Goal: Task Accomplishment & Management: Complete application form

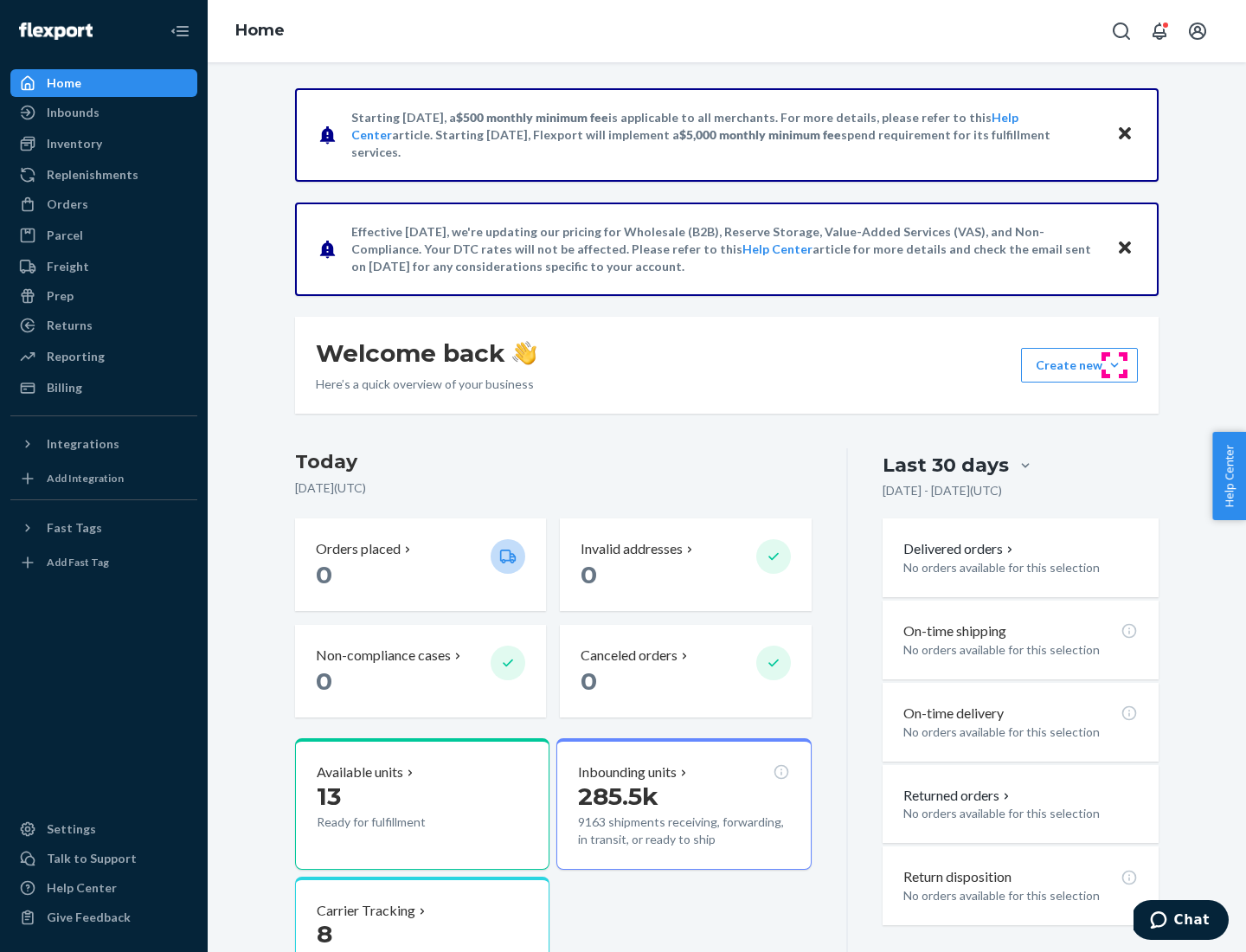
click at [1114, 365] on button "Create new Create new inbound Create new order Create new product" at bounding box center [1079, 365] width 116 height 35
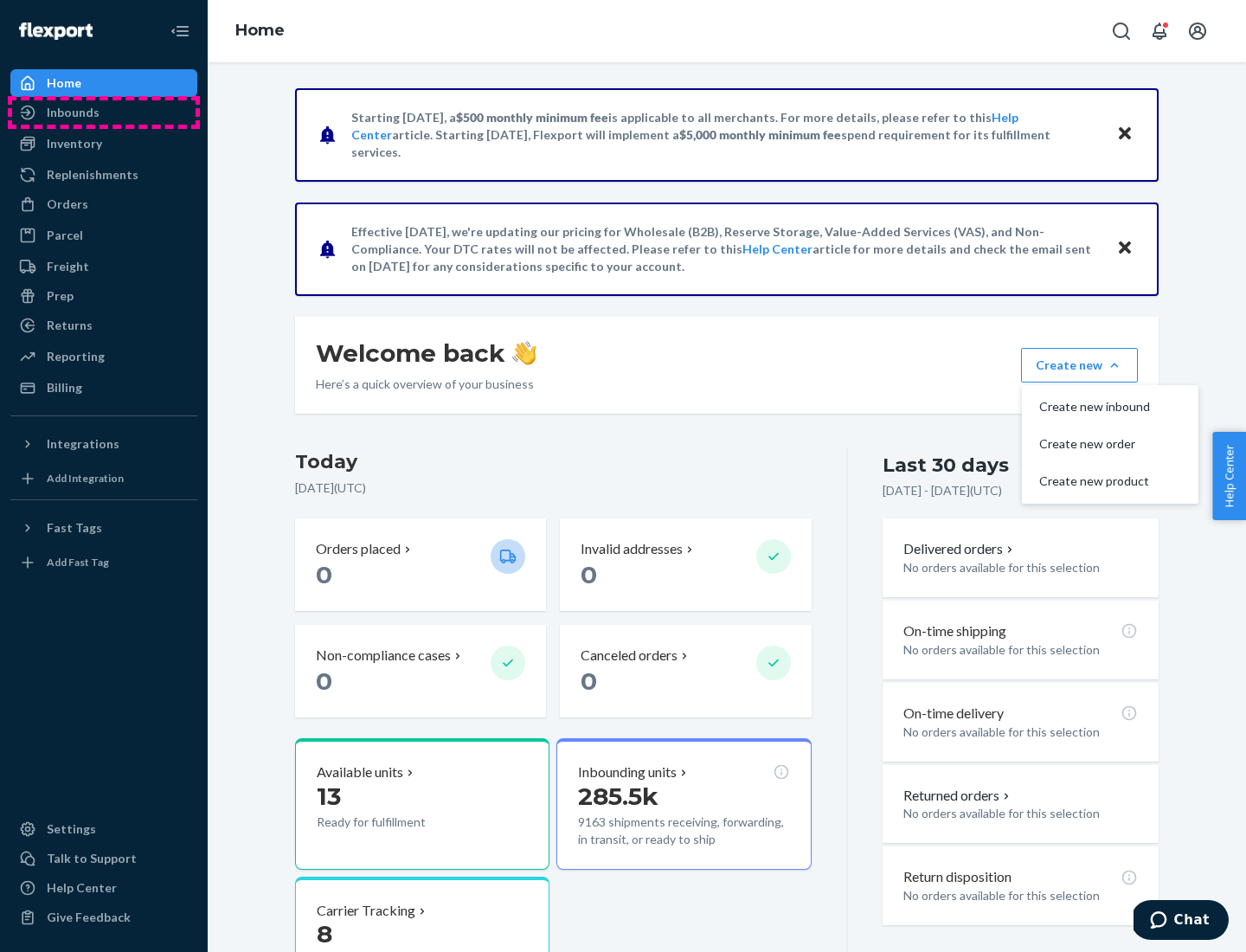
click at [104, 113] on div "Inbounds" at bounding box center [104, 112] width 184 height 24
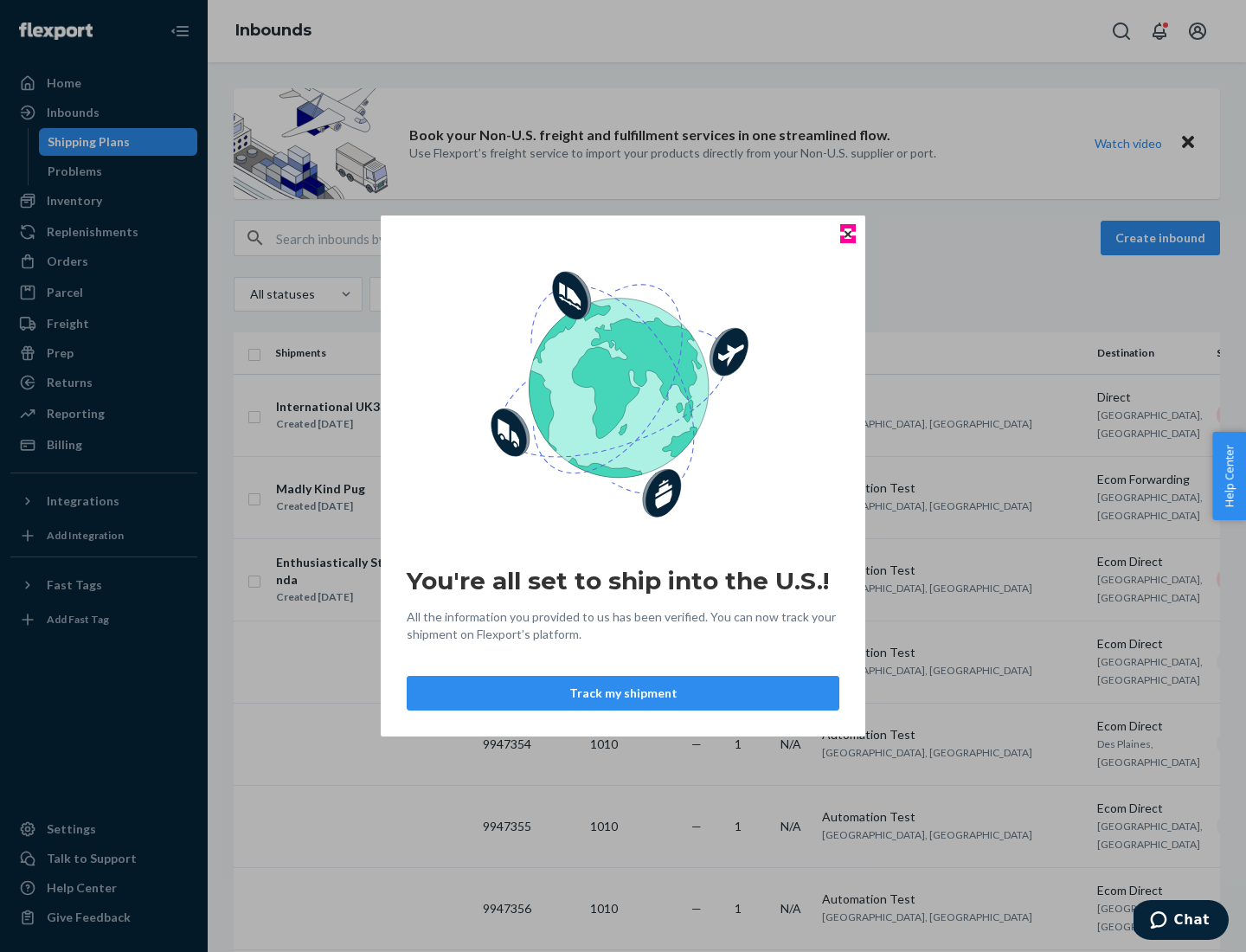
click at [847, 234] on icon "Close" at bounding box center [848, 234] width 7 height 7
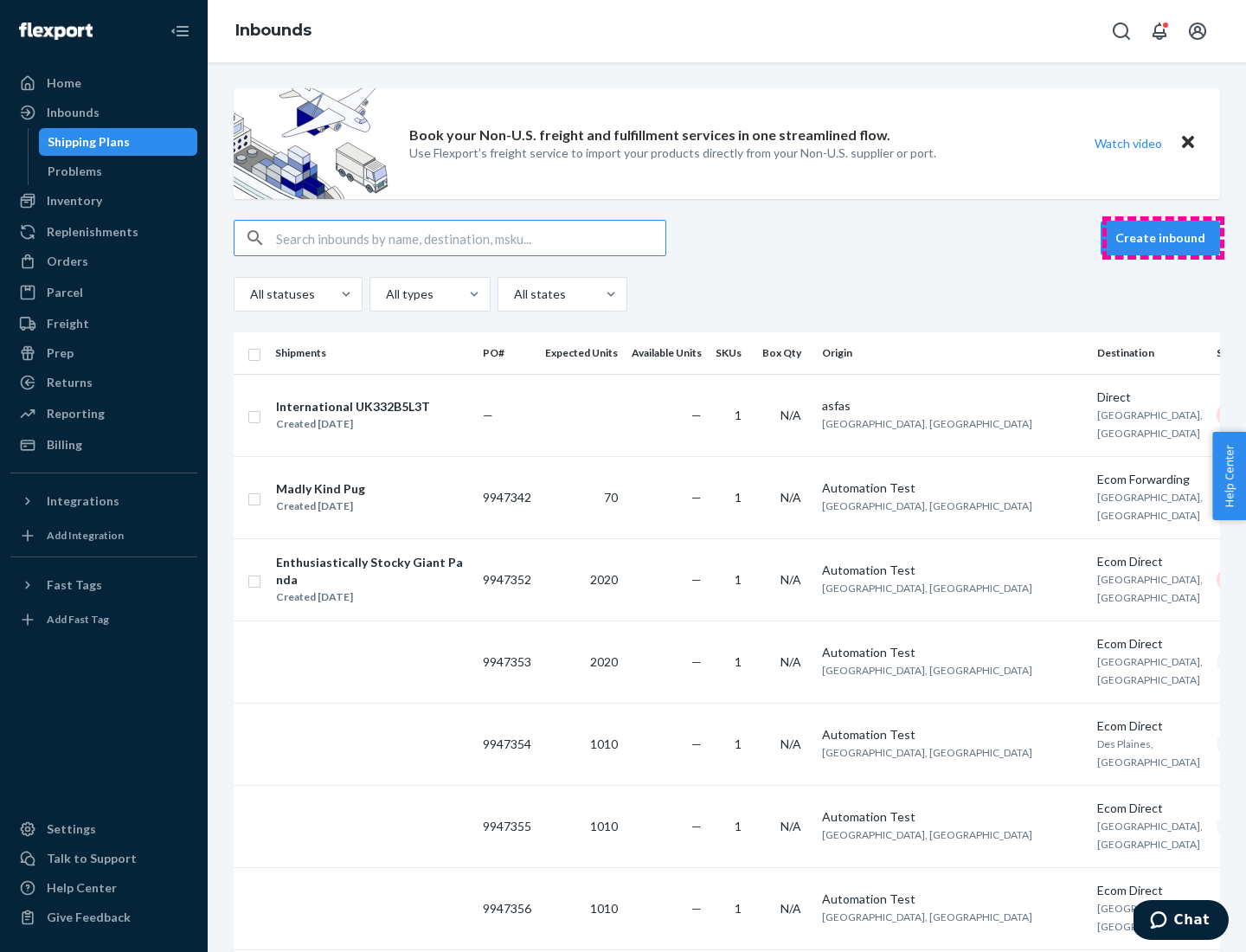
click at [1163, 238] on button "Create inbound" at bounding box center [1160, 237] width 119 height 35
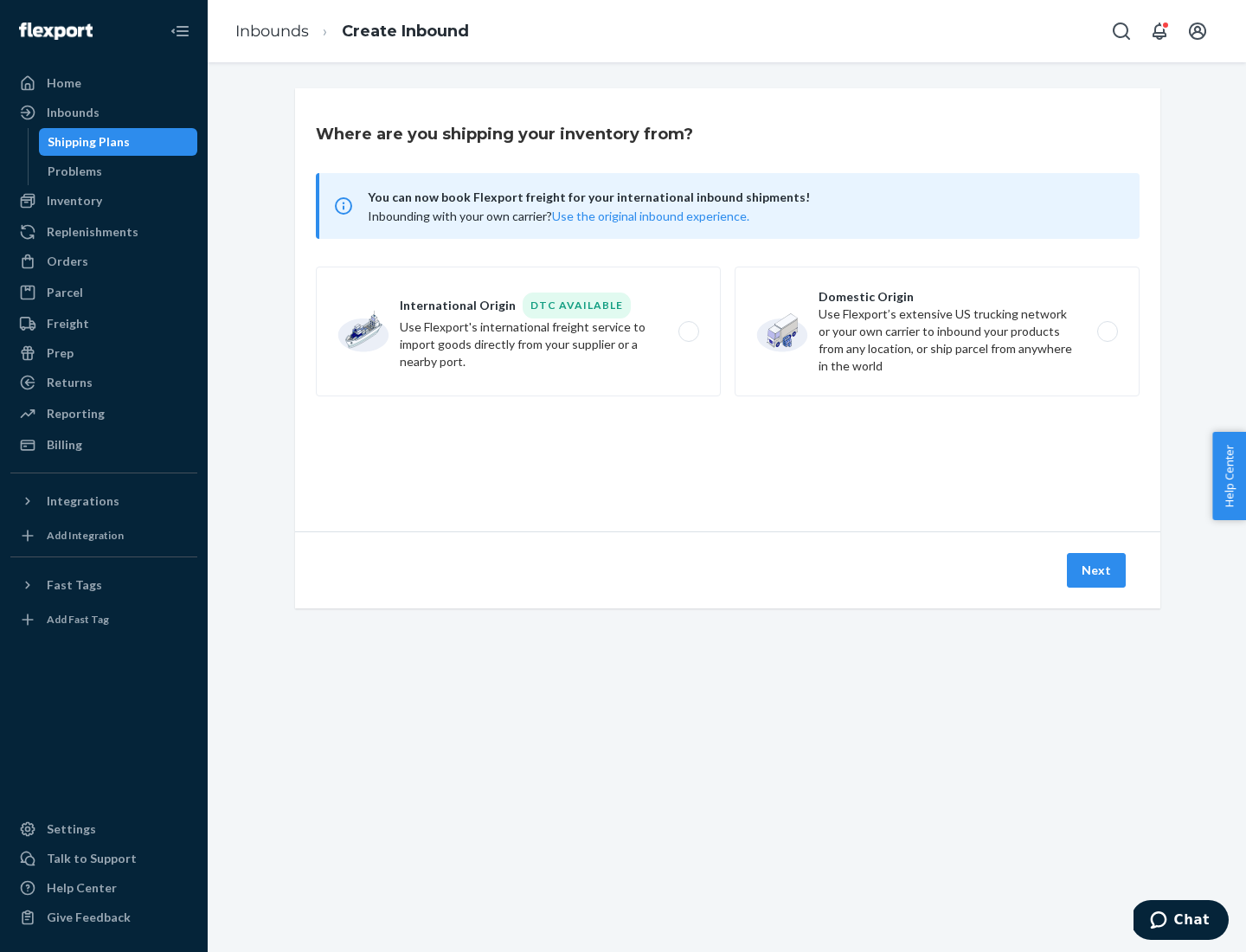
click at [937, 331] on label "Domestic Origin Use Flexport’s extensive US trucking network or your own carrie…" at bounding box center [937, 331] width 405 height 130
click at [1106, 331] on input "Domestic Origin Use Flexport’s extensive US trucking network or your own carrie…" at bounding box center [1112, 331] width 12 height 12
radio input "true"
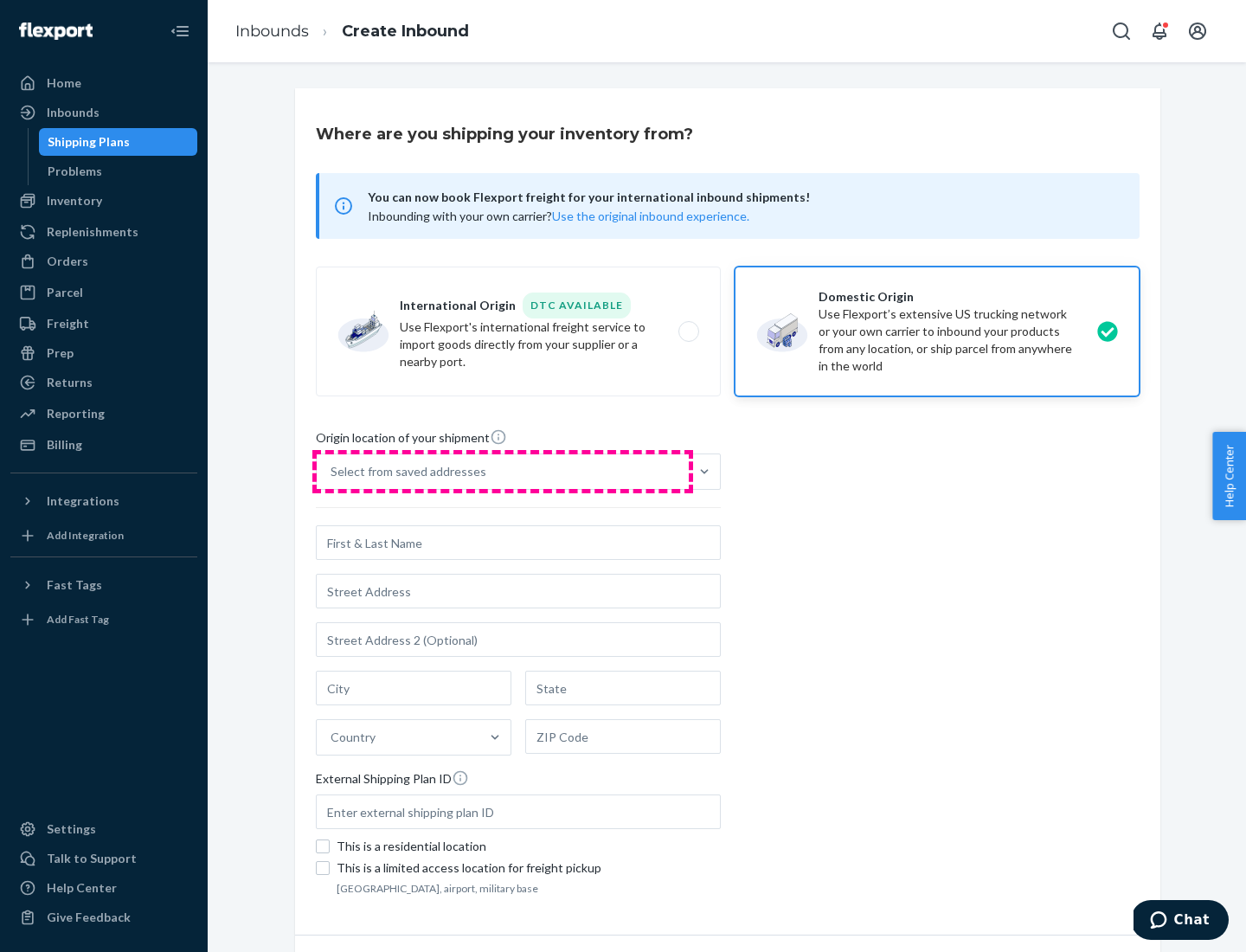
click at [503, 471] on div "Select from saved addresses" at bounding box center [503, 471] width 372 height 35
click at [332, 471] on input "Select from saved addresses" at bounding box center [331, 471] width 2 height 17
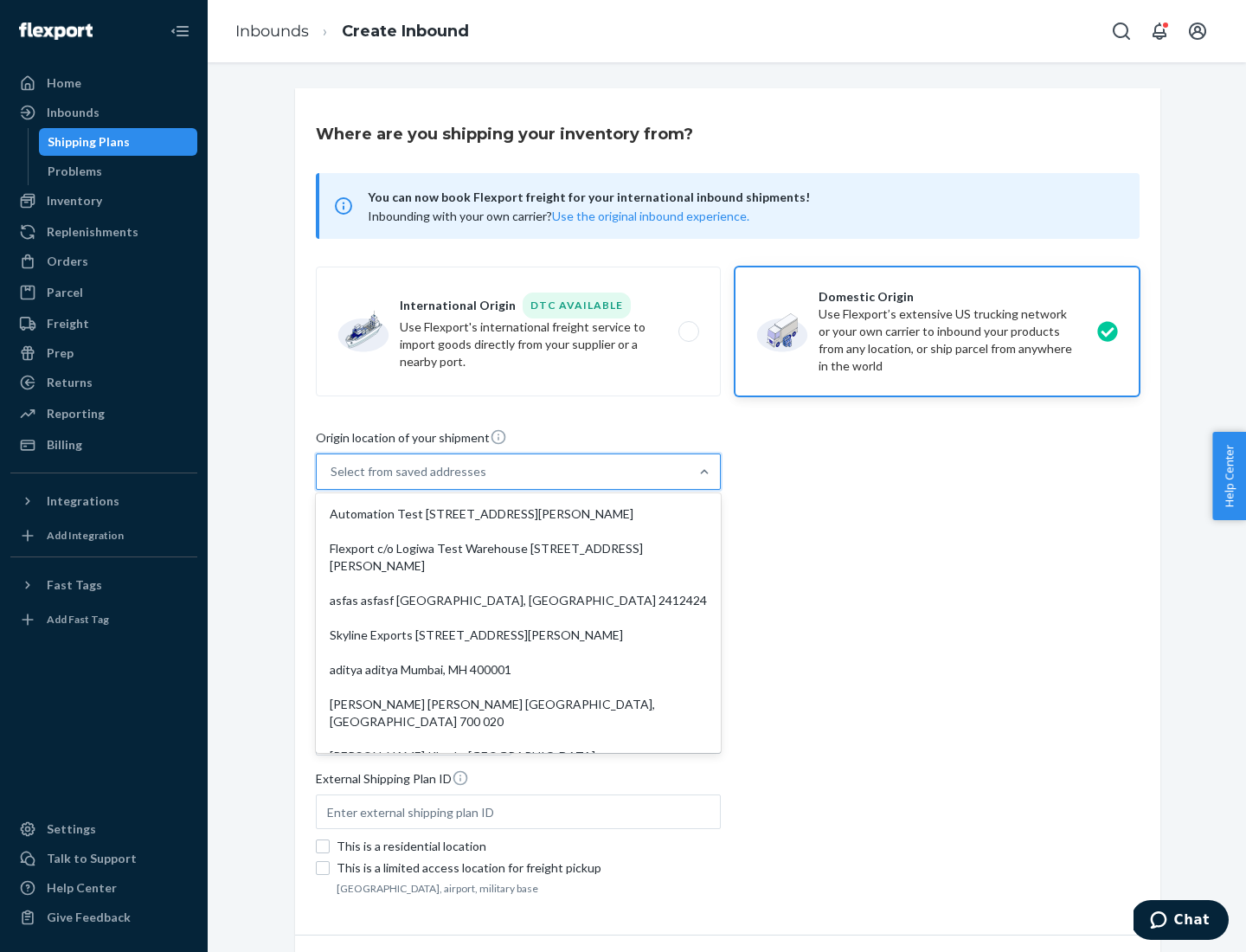
scroll to position [7, 0]
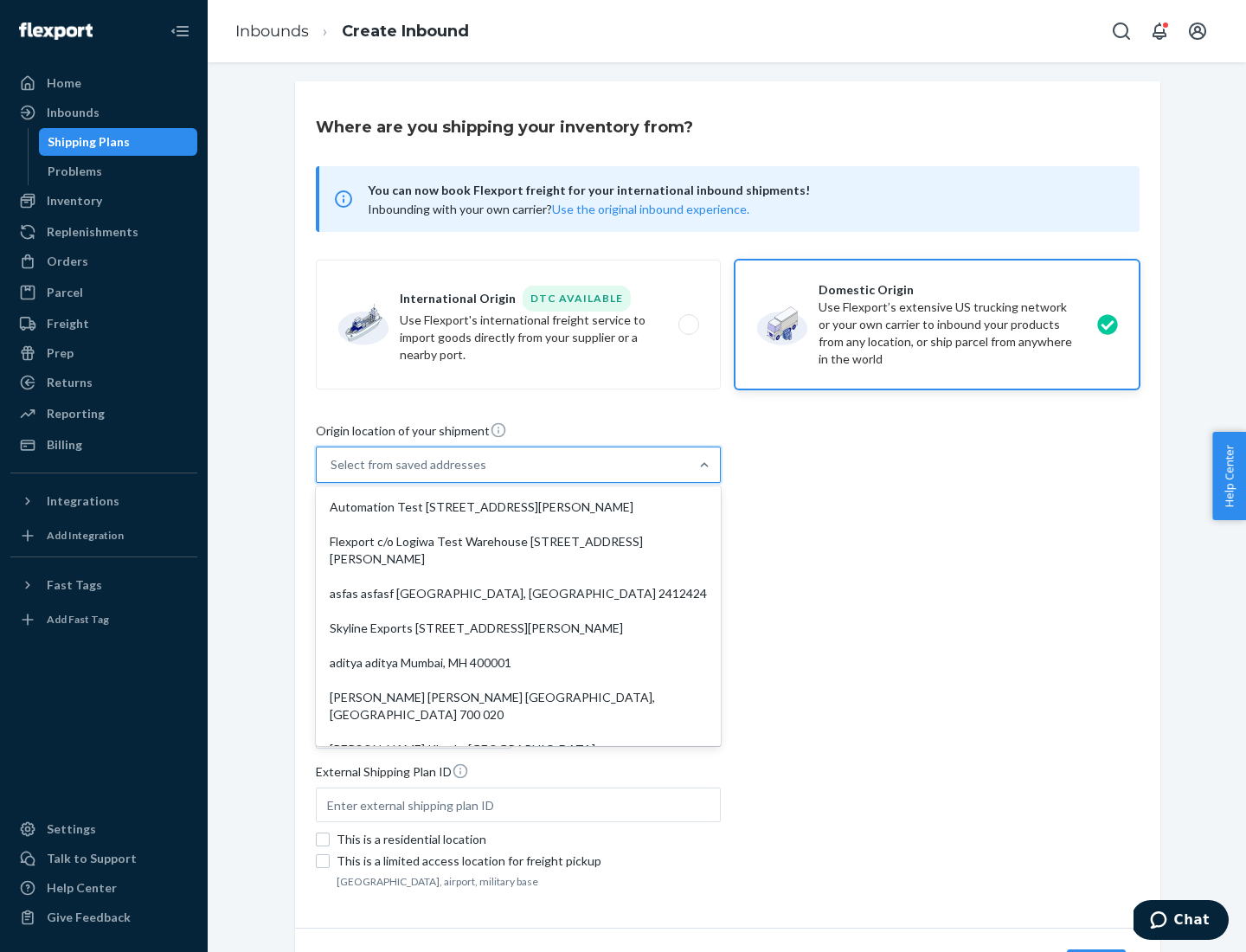
click at [519, 507] on div "Automation Test [STREET_ADDRESS][PERSON_NAME]" at bounding box center [518, 507] width 398 height 35
click at [332, 473] on input "option Automation Test [STREET_ADDRESS][PERSON_NAME]. 9 results available. Use …" at bounding box center [331, 464] width 2 height 17
type input "Automation Test"
type input "9th Floor"
type input "[GEOGRAPHIC_DATA]"
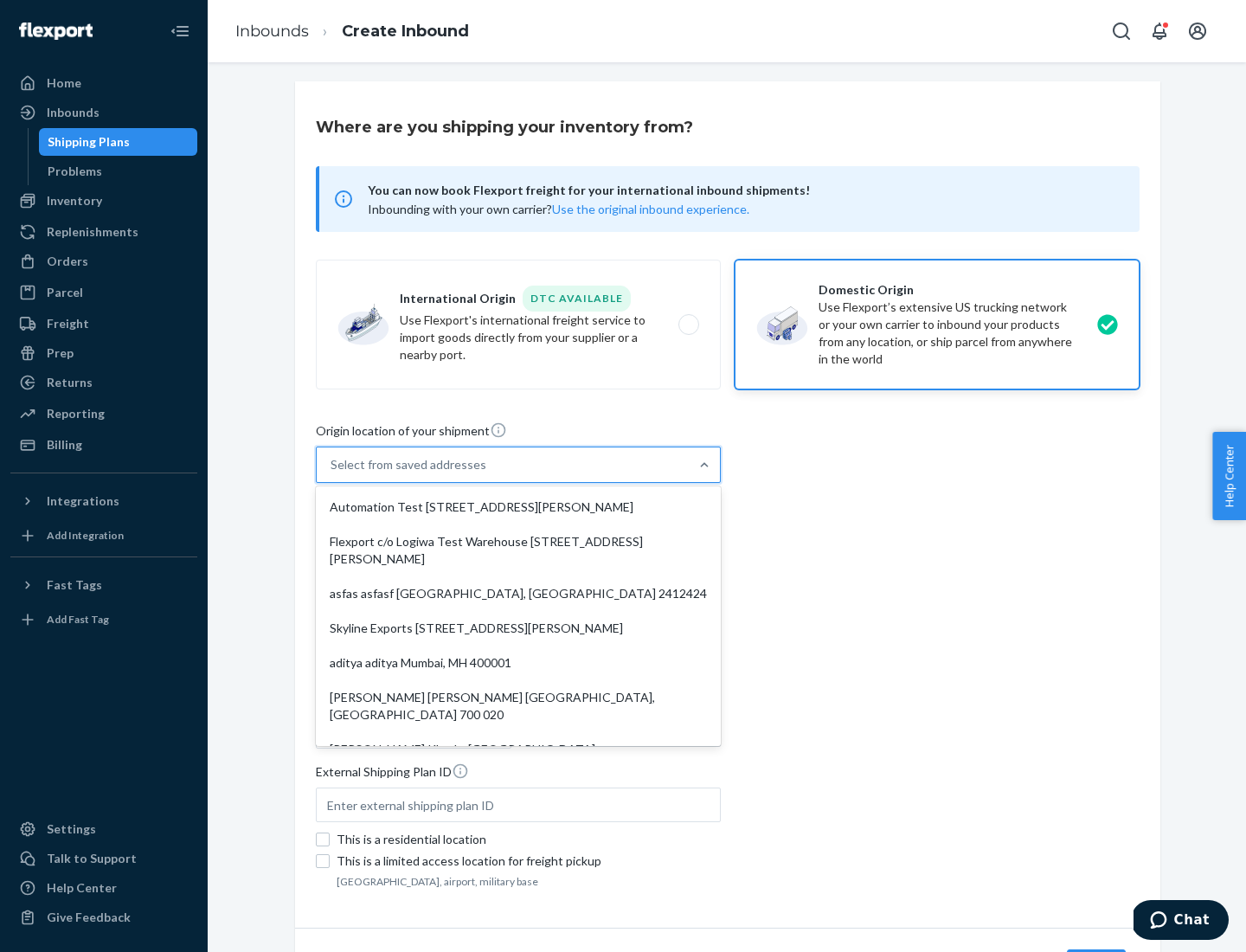
type input "CA"
type input "94104"
type input "[STREET_ADDRESS][PERSON_NAME]"
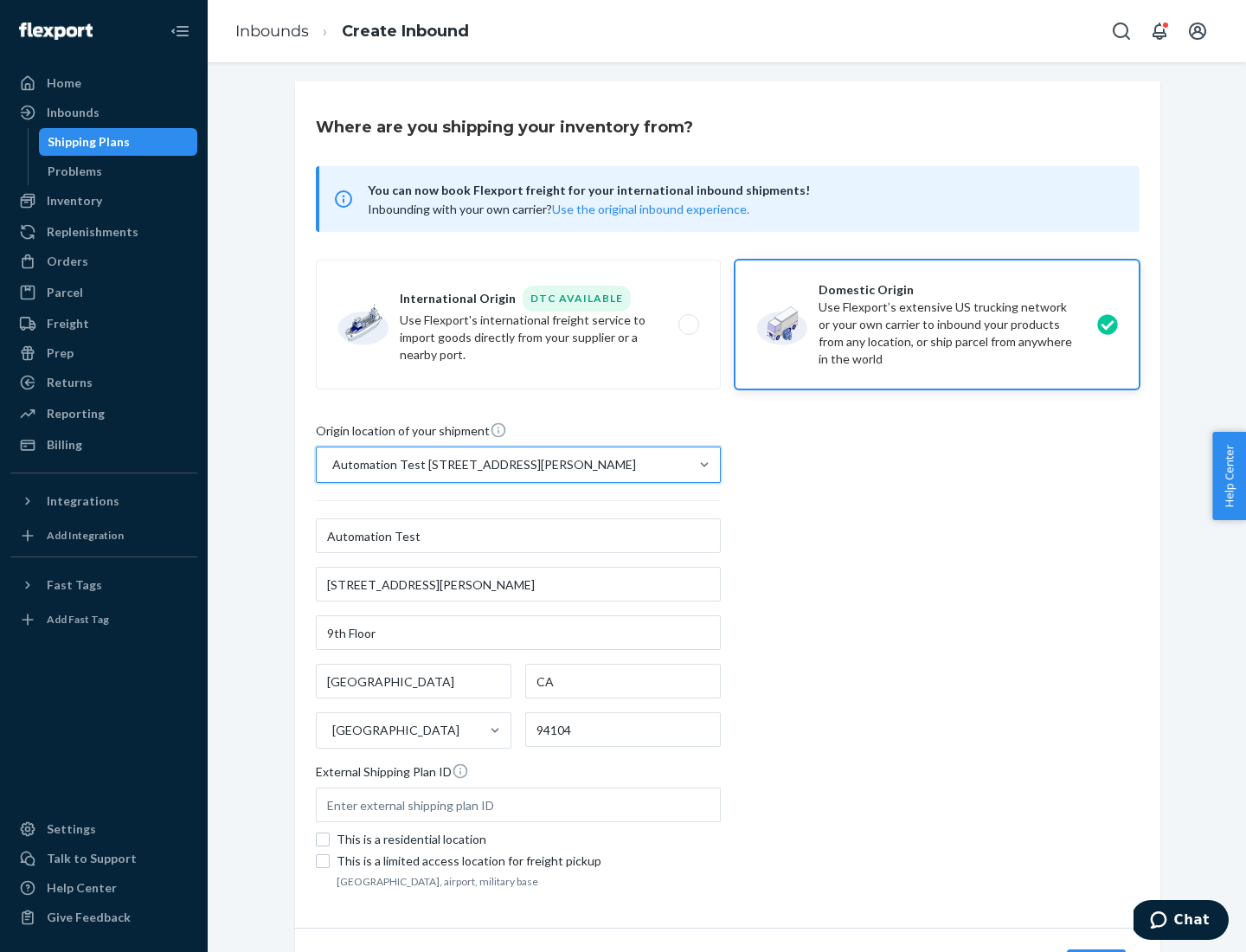
scroll to position [101, 0]
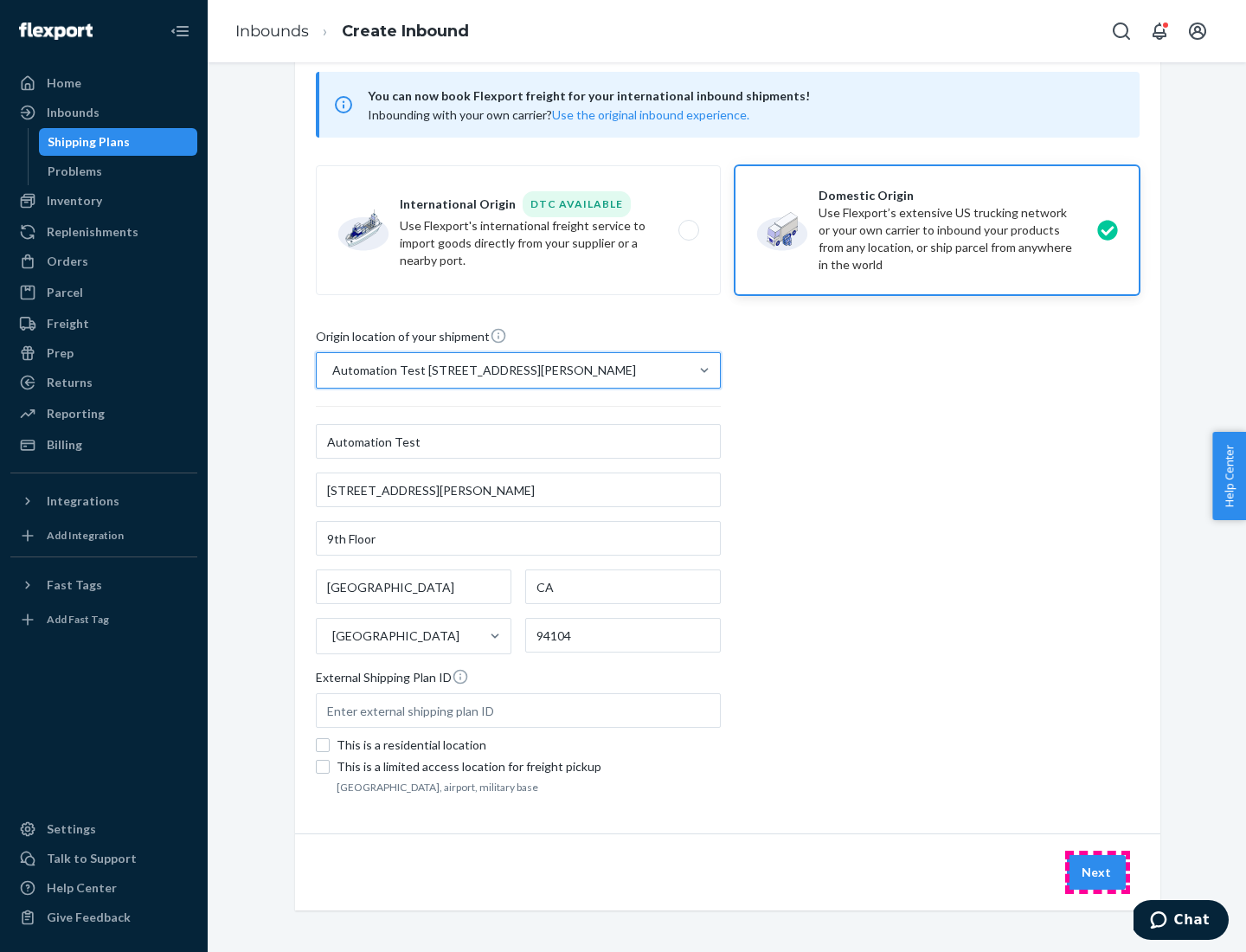
click at [1097, 872] on button "Next" at bounding box center [1096, 871] width 59 height 35
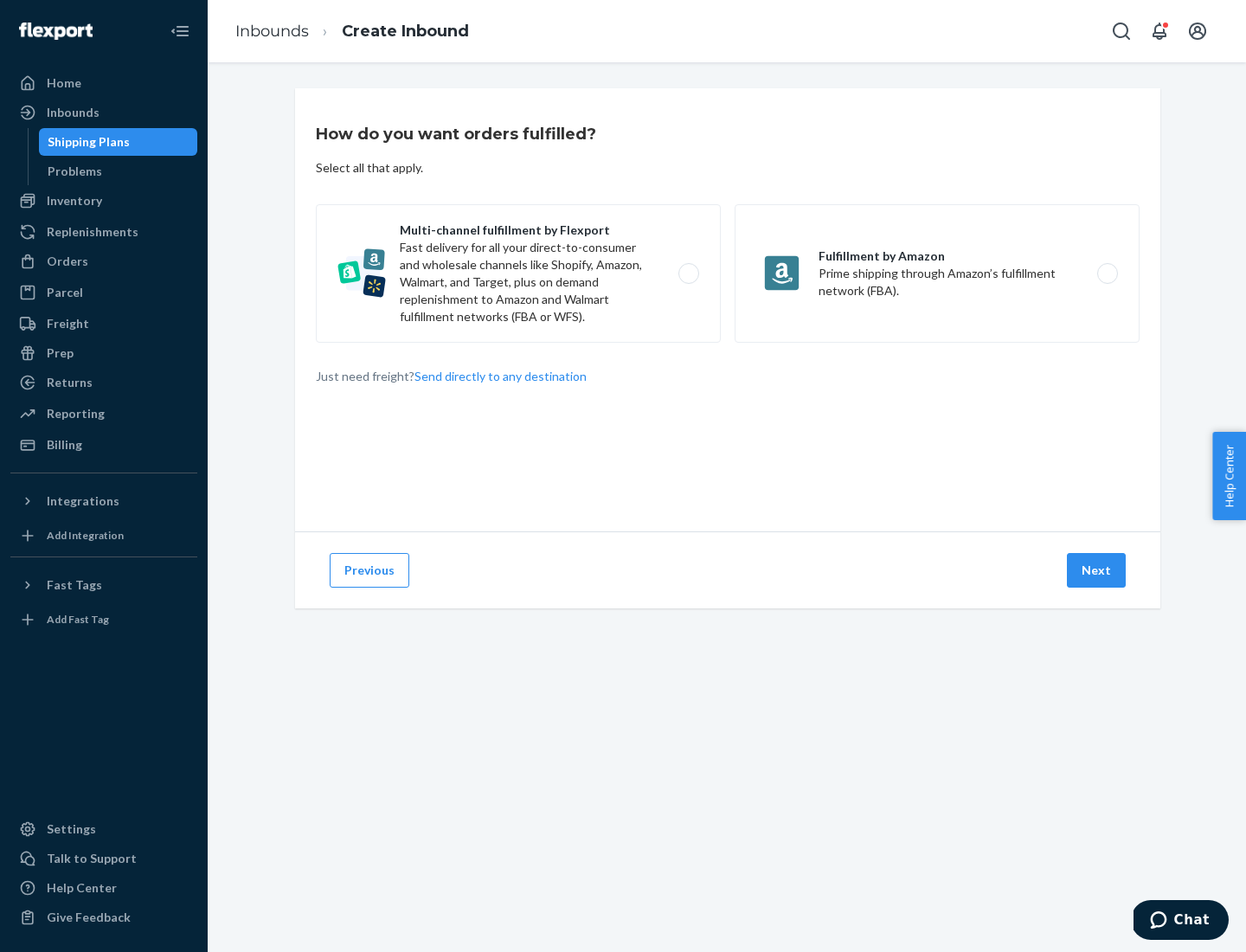
click at [519, 273] on label "Multi-channel fulfillment by Flexport Fast delivery for all your direct-to-cons…" at bounding box center [519, 273] width 405 height 139
click at [688, 273] on input "Multi-channel fulfillment by Flexport Fast delivery for all your direct-to-cons…" at bounding box center [693, 273] width 12 height 12
radio input "true"
click at [1097, 570] on button "Next" at bounding box center [1096, 570] width 59 height 35
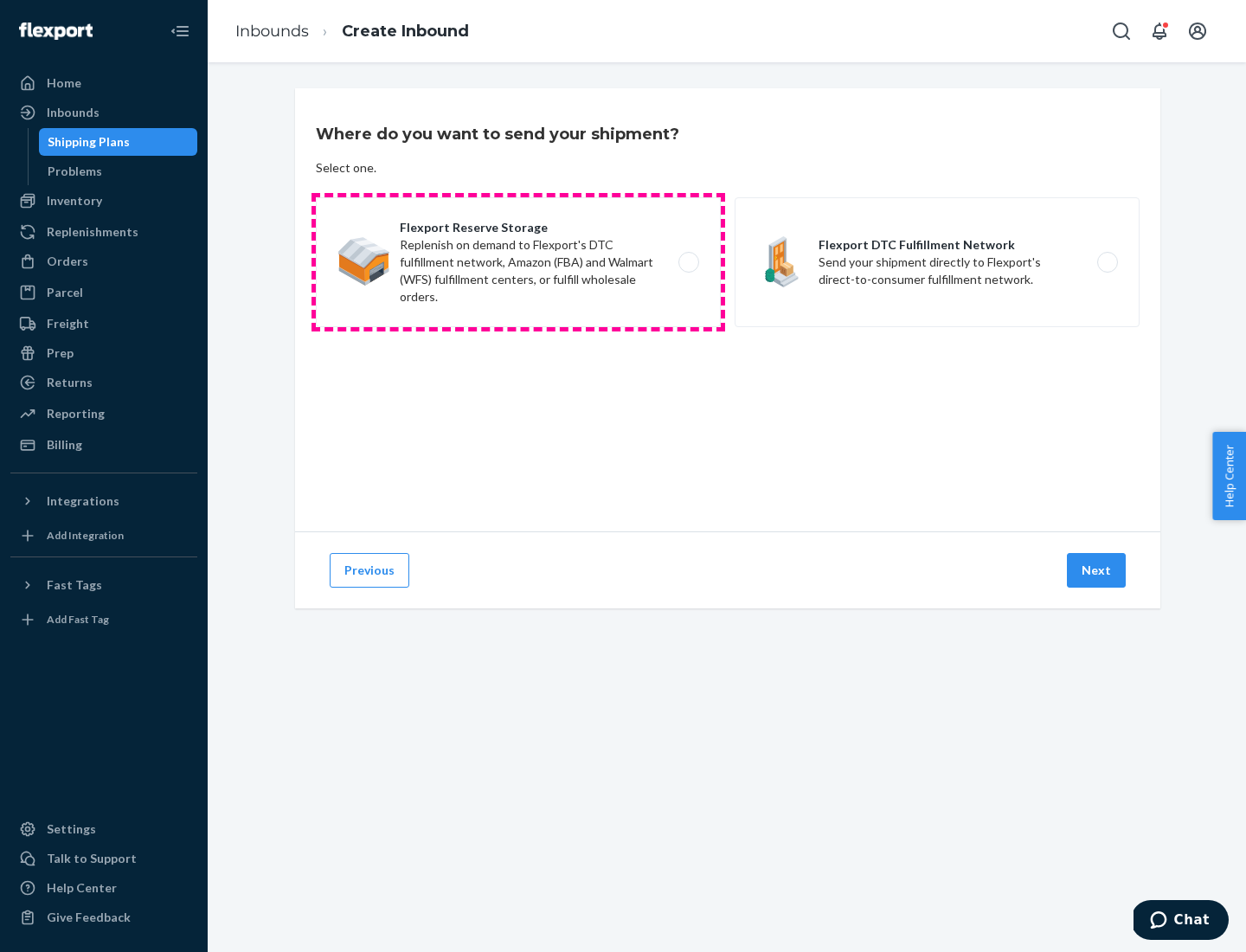
click at [519, 262] on label "Flexport Reserve Storage Replenish on demand to Flexport's DTC fulfillment netw…" at bounding box center [519, 262] width 405 height 130
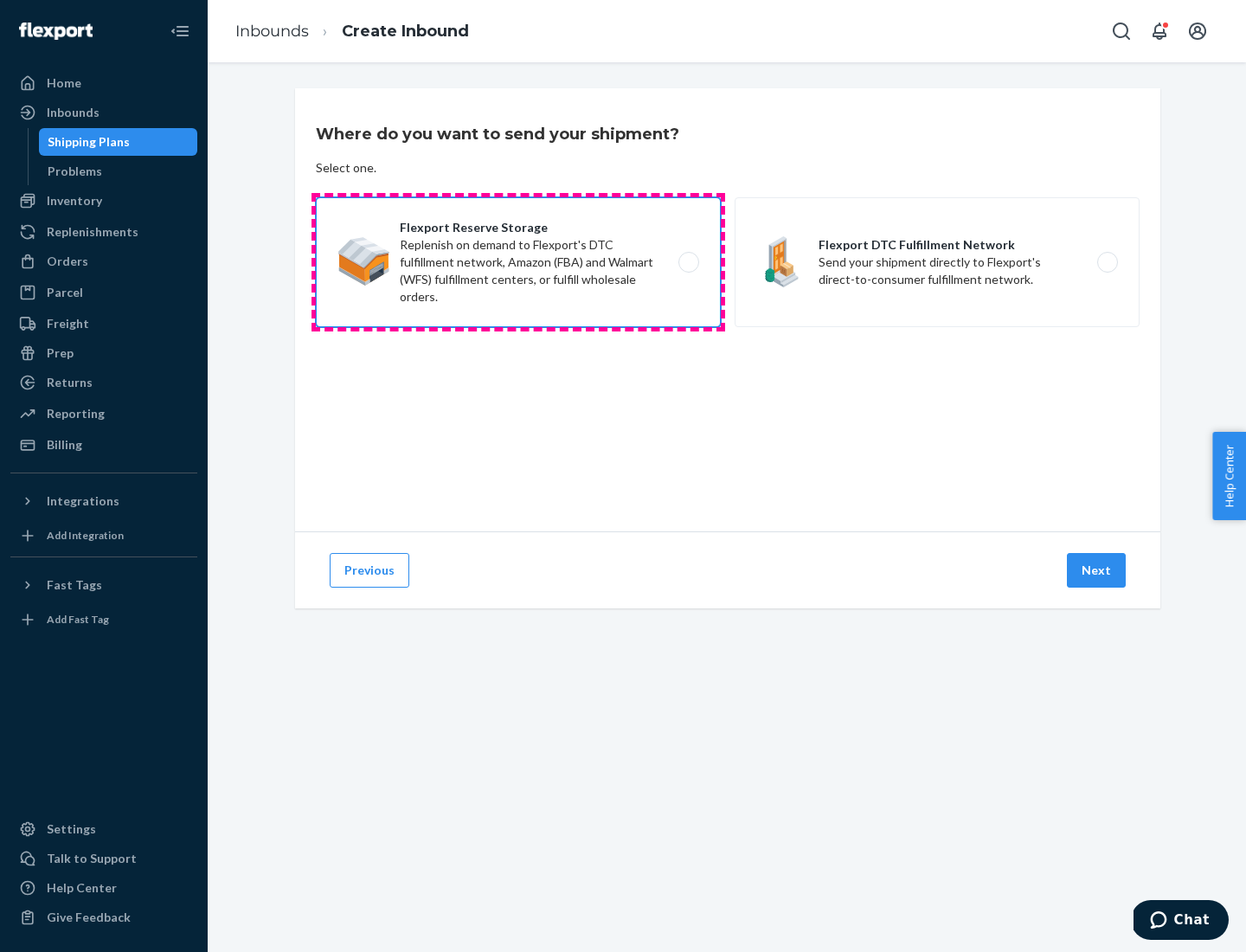
click at [688, 262] on input "Flexport Reserve Storage Replenish on demand to Flexport's DTC fulfillment netw…" at bounding box center [693, 262] width 12 height 12
radio input "true"
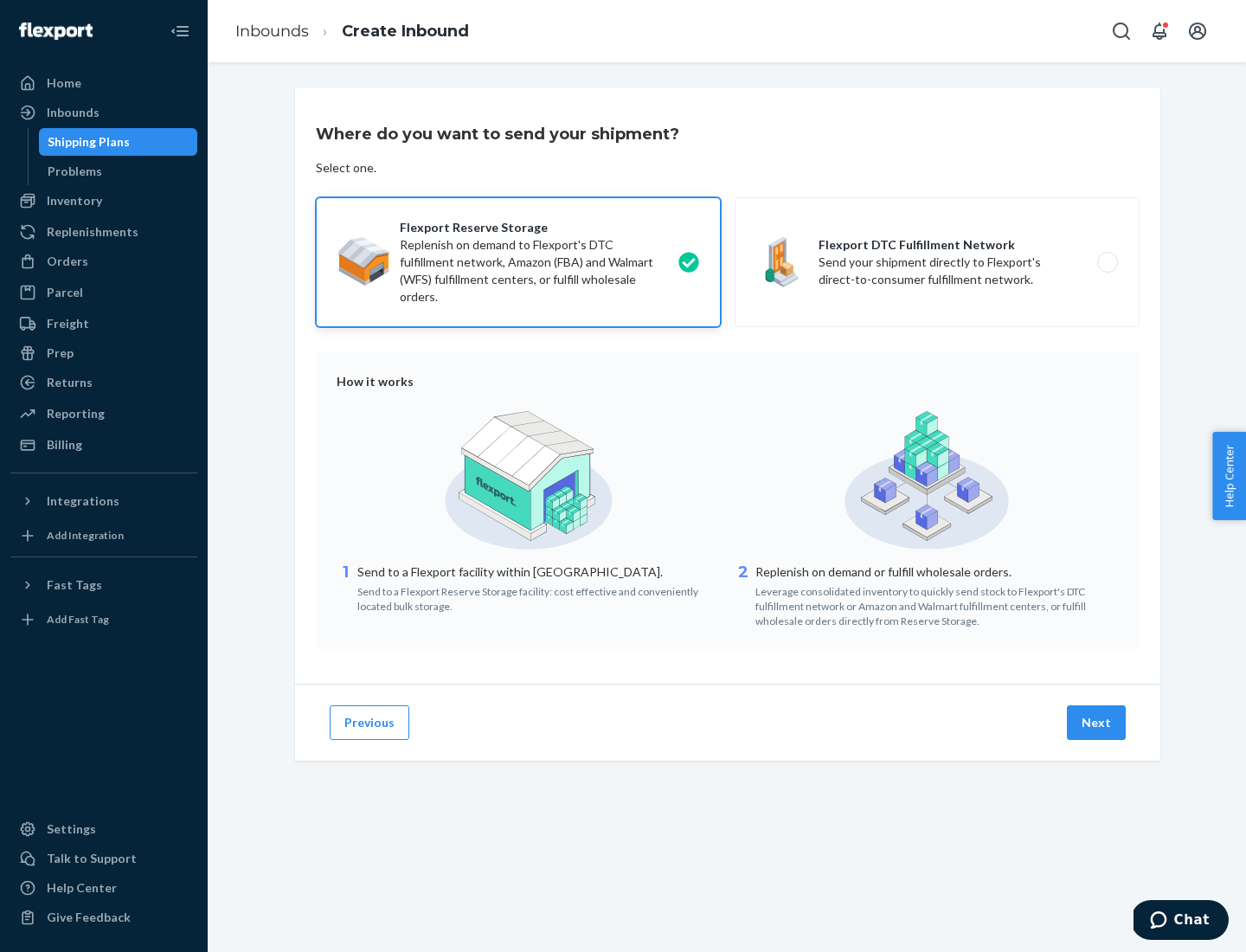
click at [1097, 723] on button "Next" at bounding box center [1096, 722] width 59 height 35
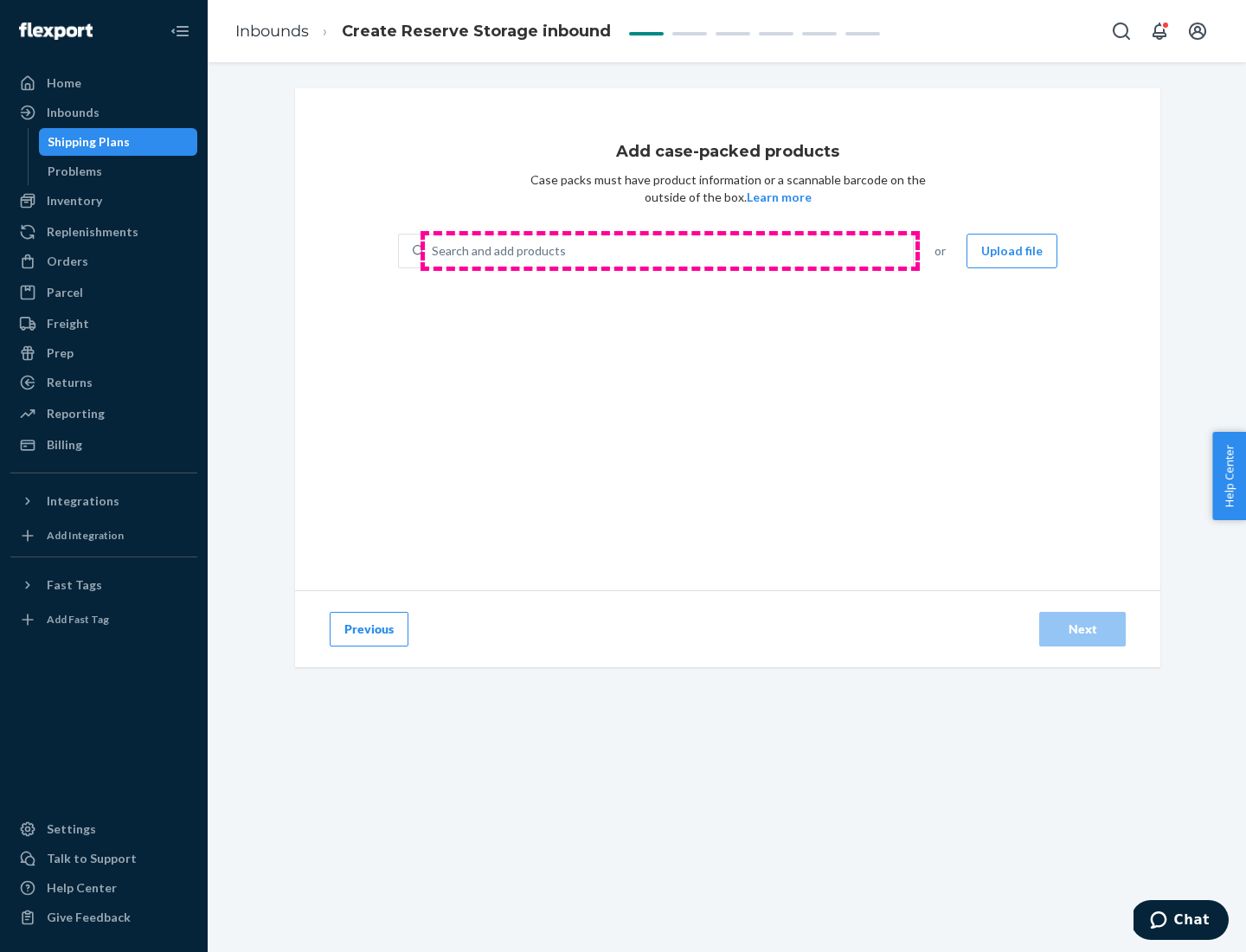
click at [670, 251] on div "Search and add products" at bounding box center [668, 251] width 488 height 31
click at [434, 251] on input "Search and add products" at bounding box center [433, 250] width 2 height 17
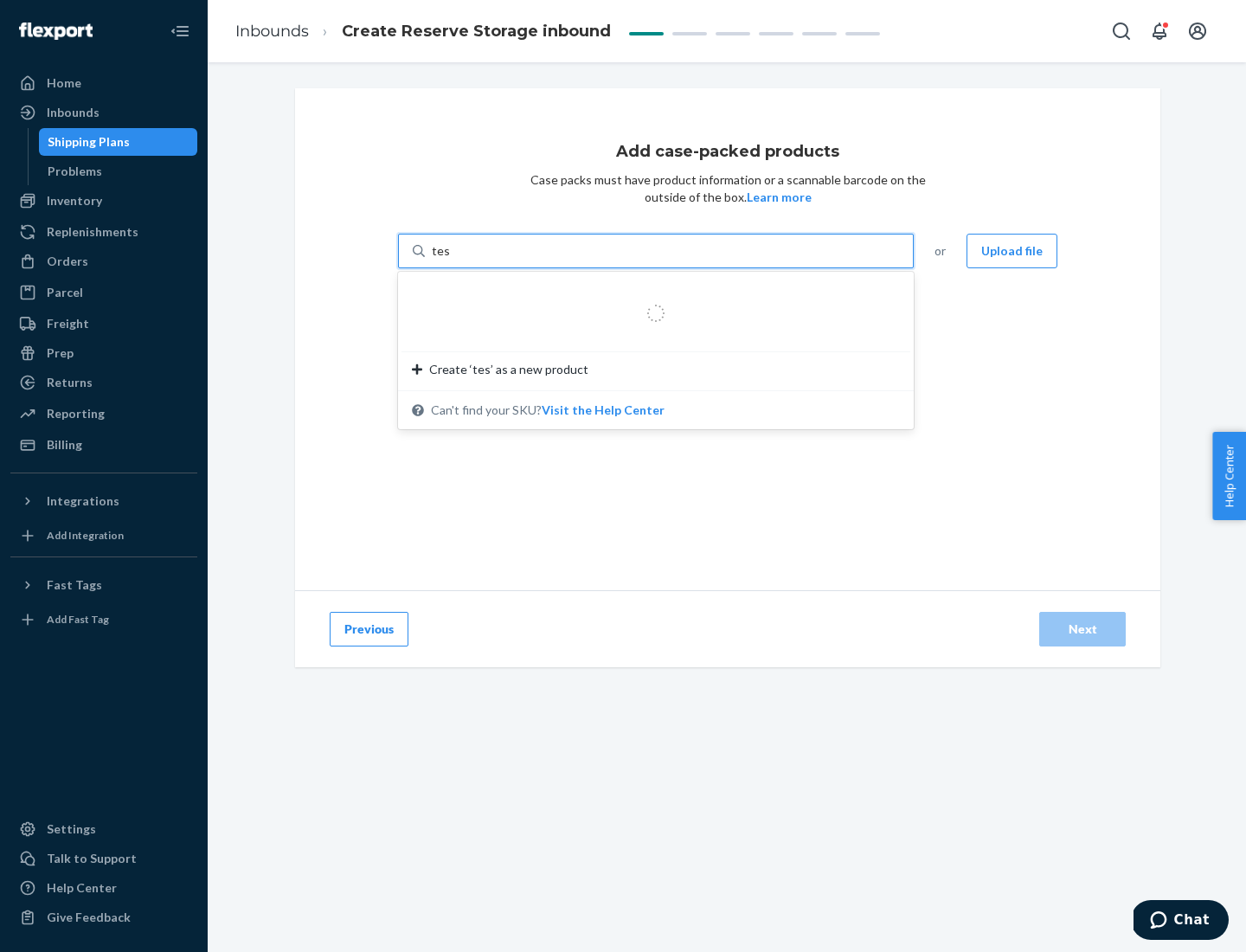
type input "test-syn"
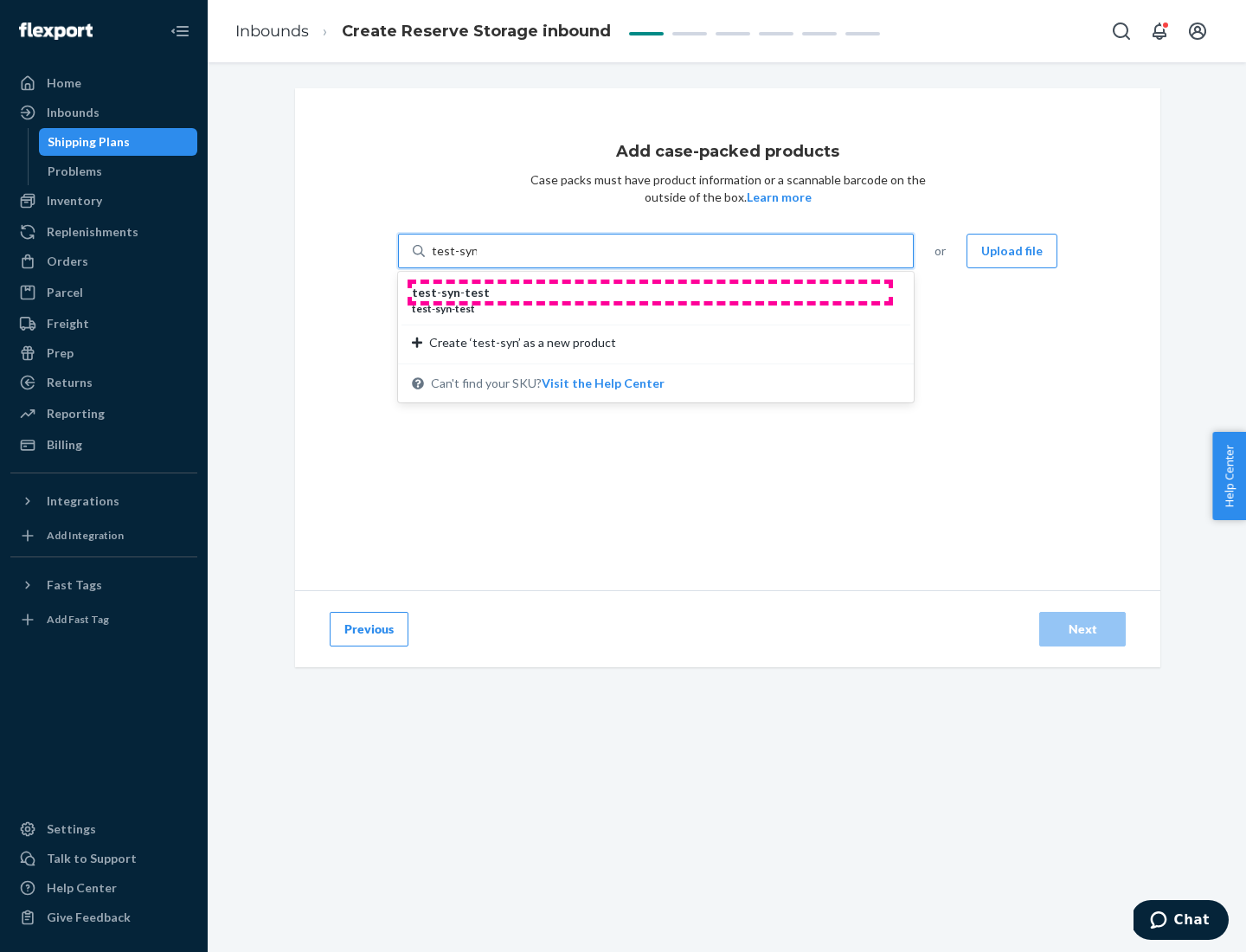
click at [649, 292] on div "test - syn - test" at bounding box center [649, 292] width 474 height 17
click at [477, 260] on input "test-syn" at bounding box center [454, 250] width 45 height 17
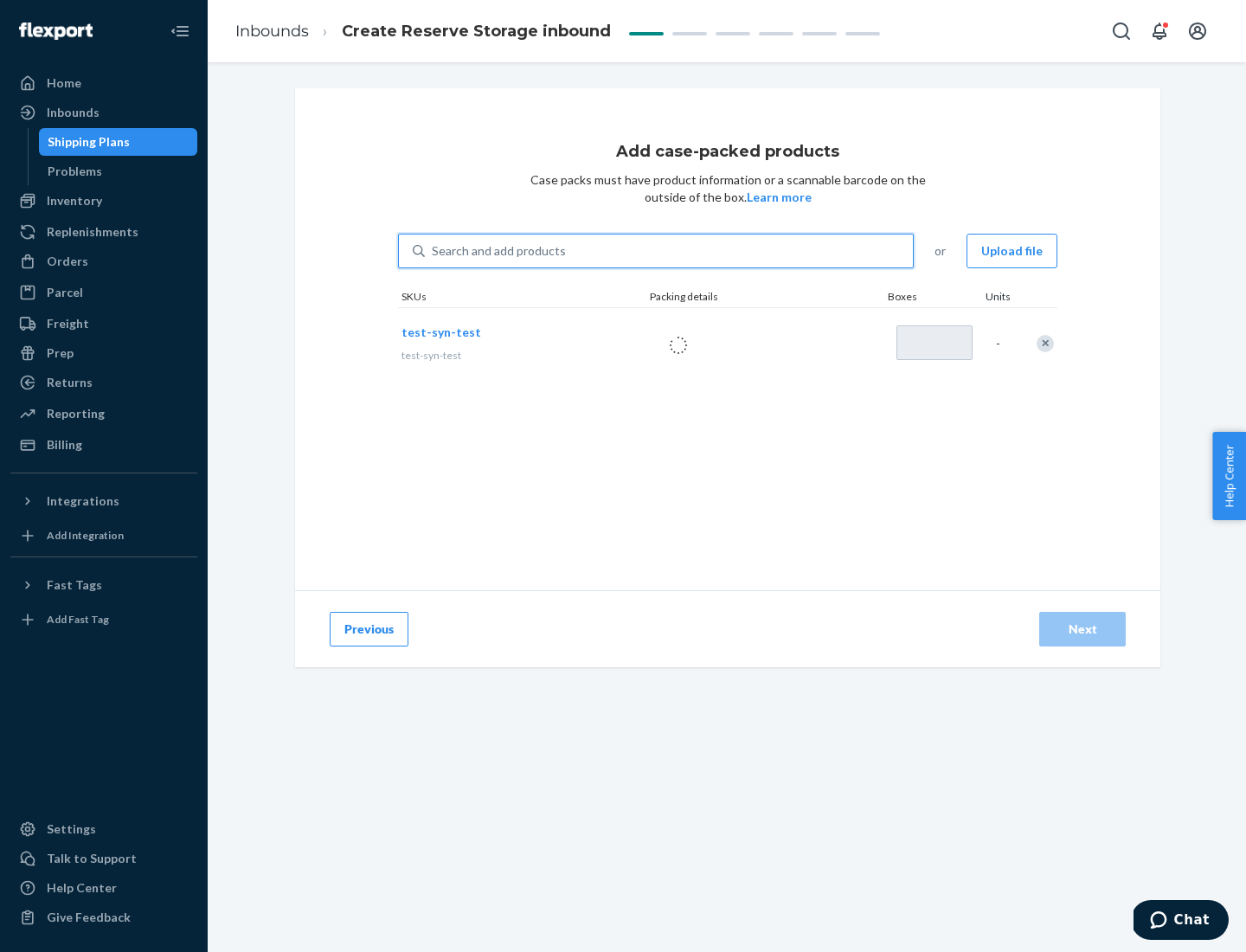
type input "1"
click at [1082, 629] on div "Next" at bounding box center [1082, 629] width 57 height 17
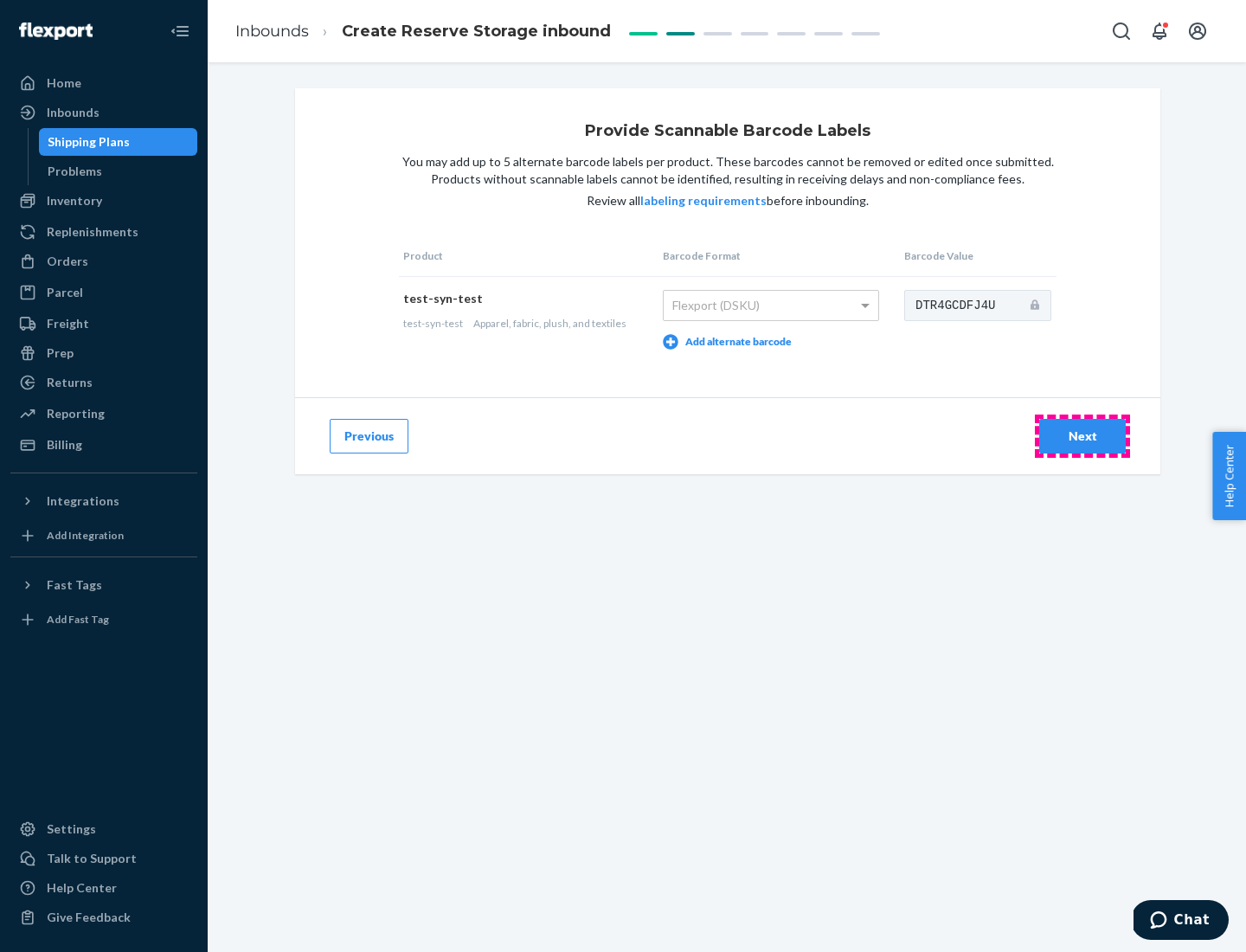
click at [1082, 435] on div "Next" at bounding box center [1082, 435] width 57 height 17
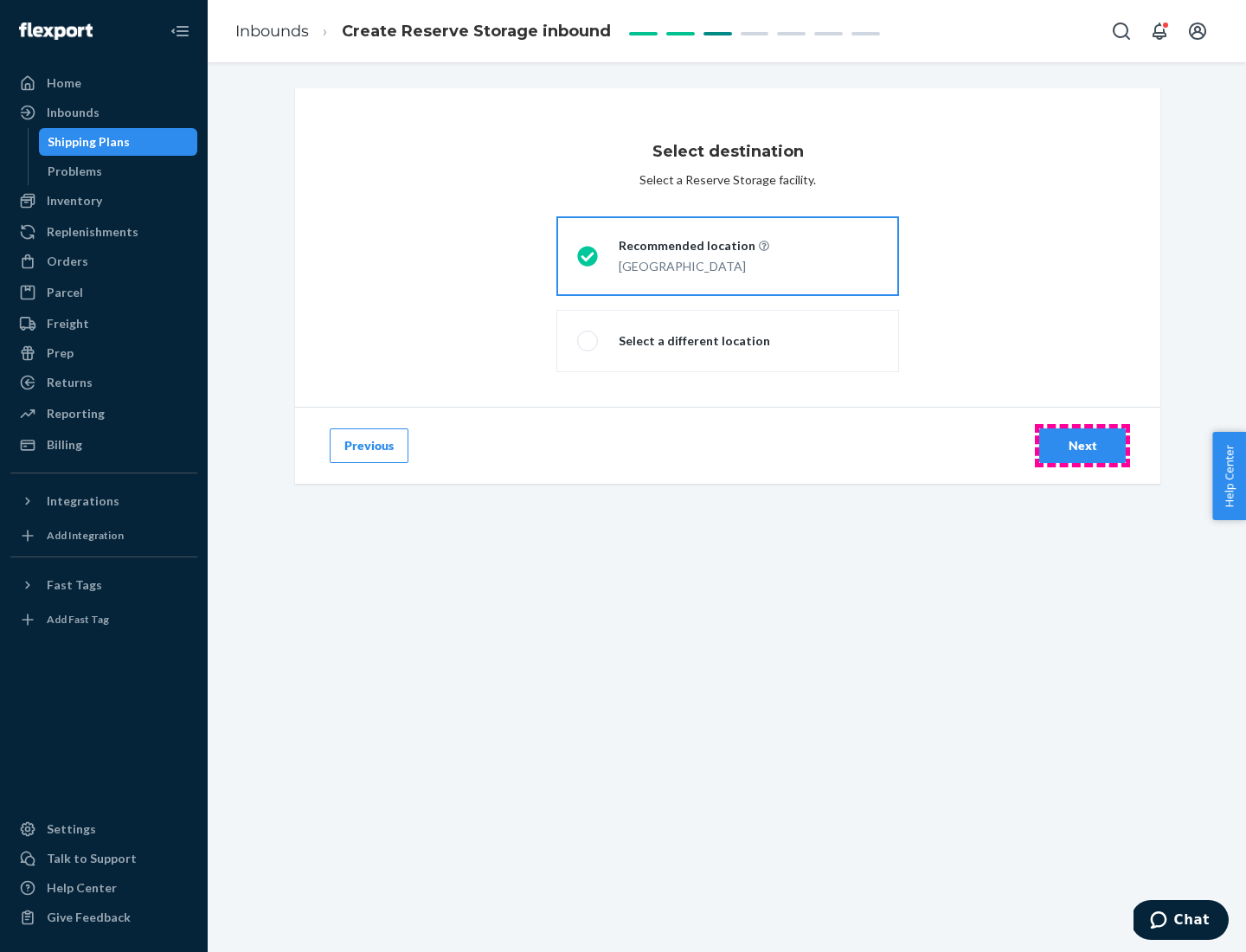
click at [1082, 445] on div "Next" at bounding box center [1082, 445] width 57 height 17
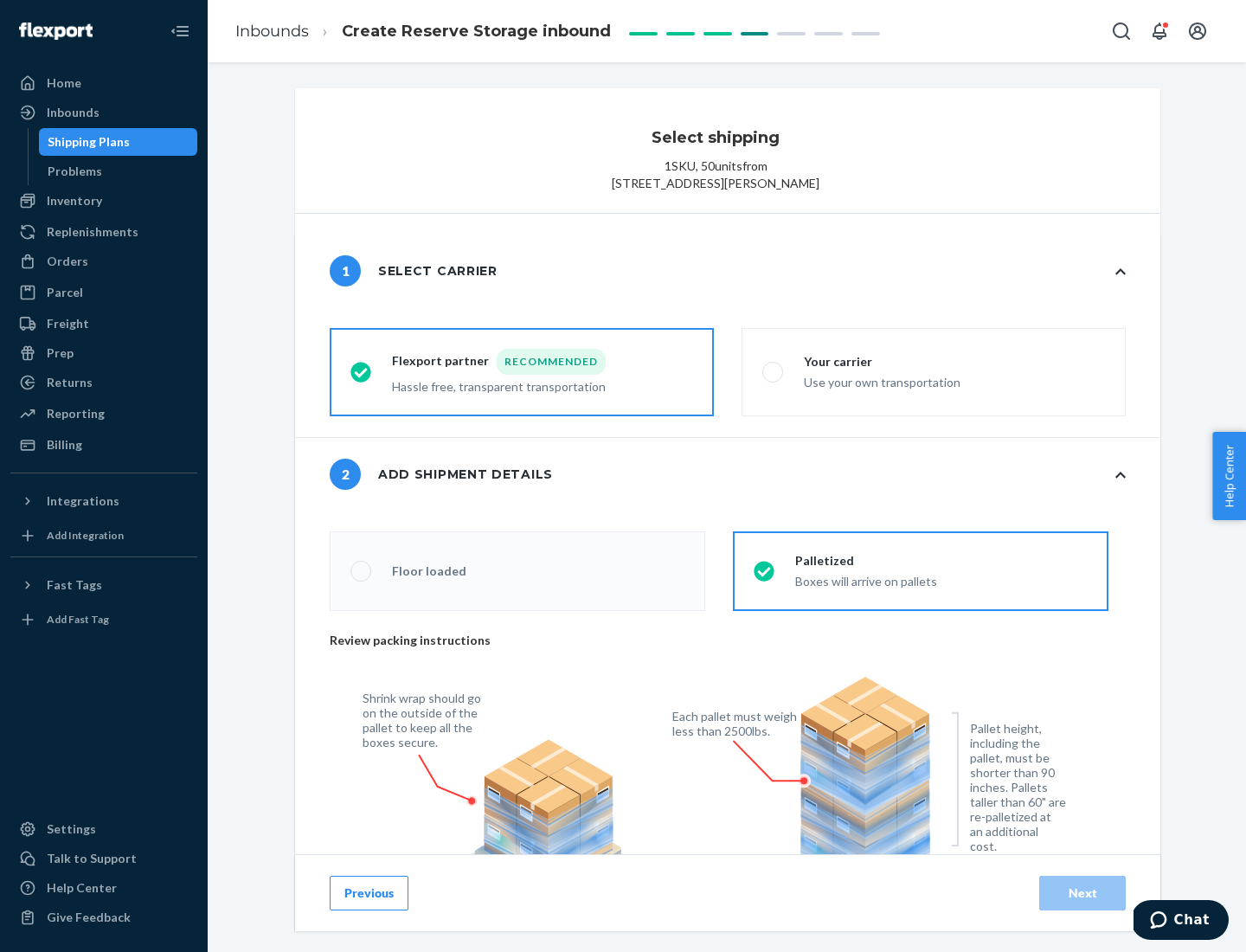
radio input "false"
type input "1"
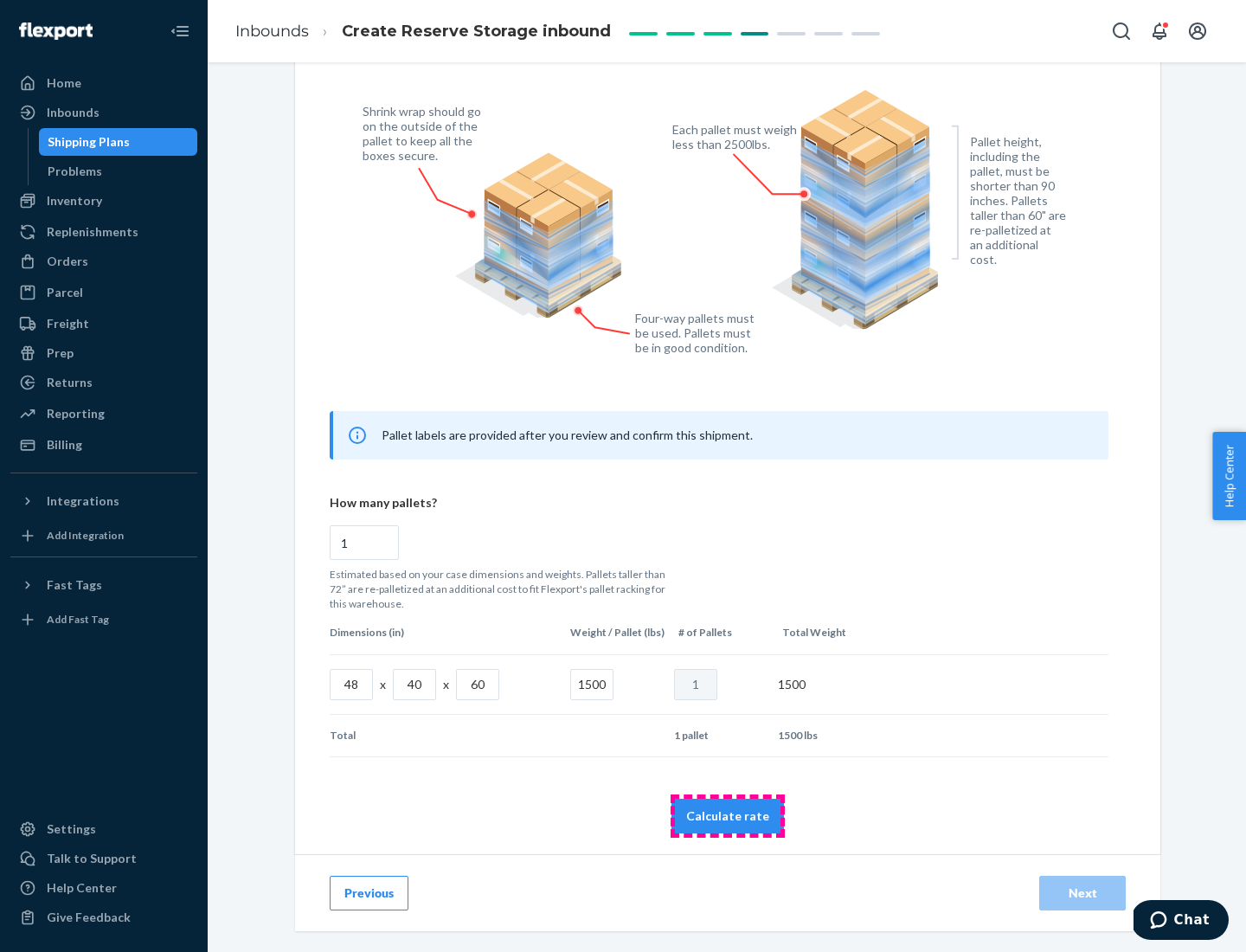
click at [727, 815] on button "Calculate rate" at bounding box center [728, 816] width 113 height 35
radio input "false"
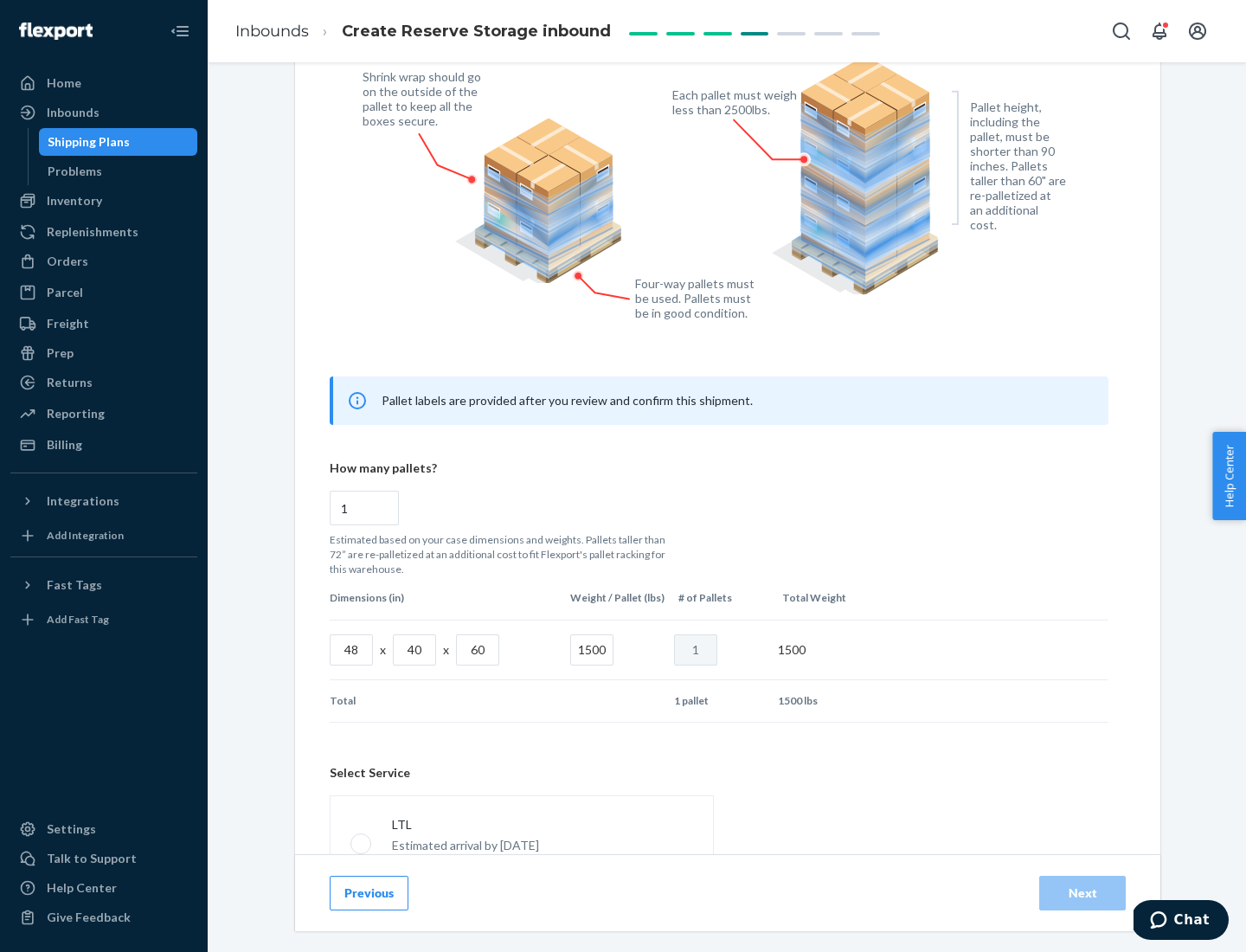
scroll to position [765, 0]
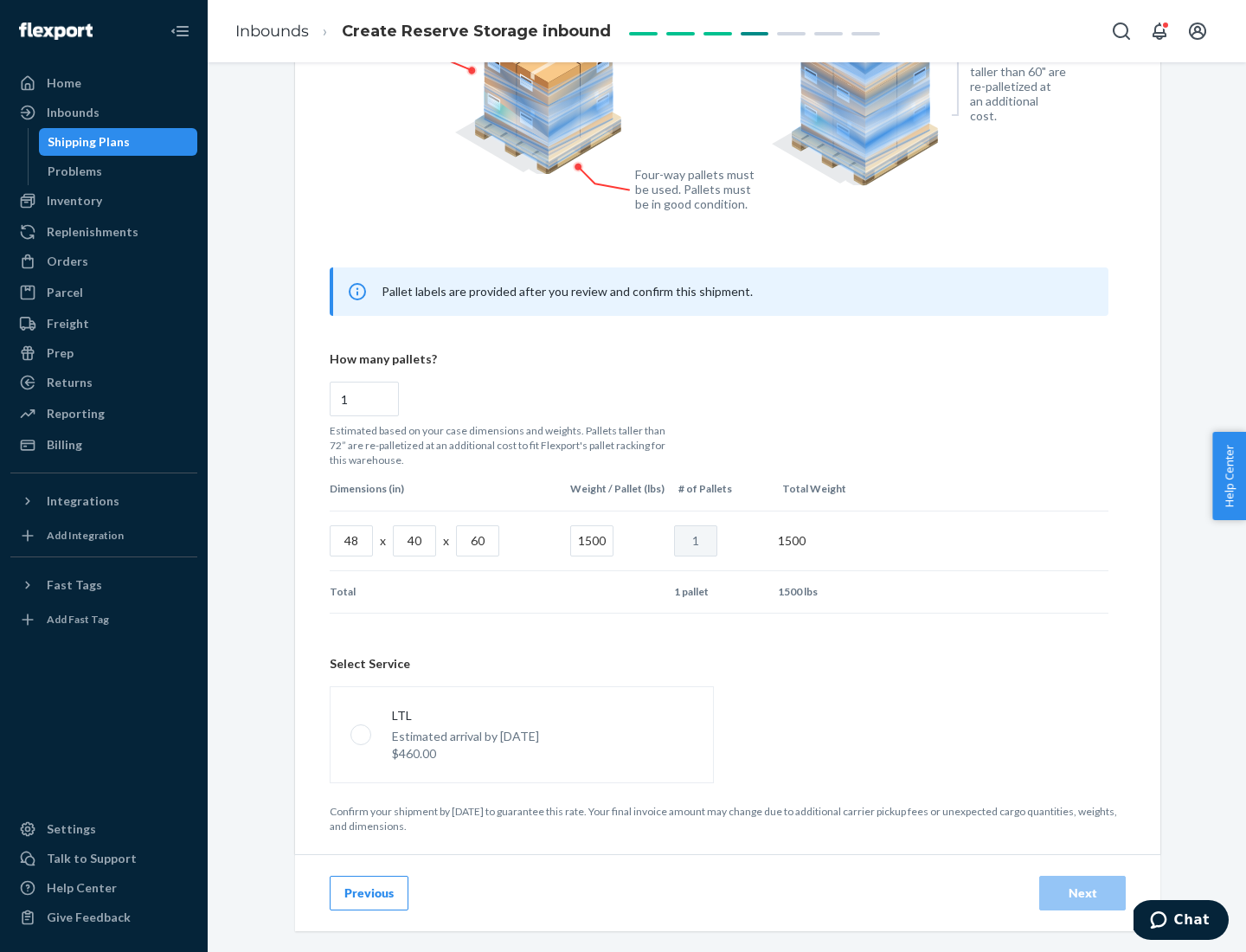
click at [520, 733] on p "Estimated arrival by [DATE]" at bounding box center [466, 735] width 147 height 17
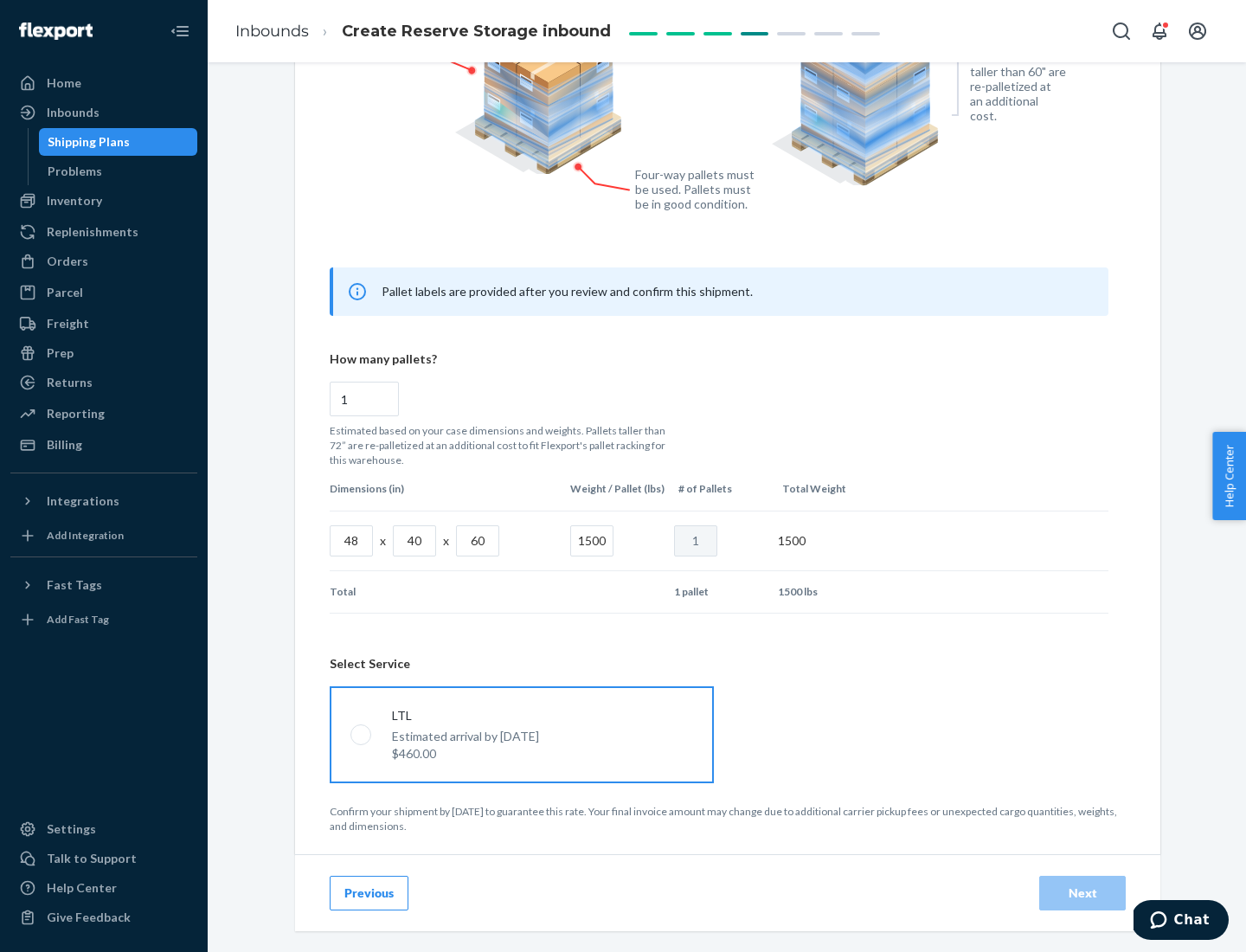
click at [362, 733] on input "LTL Estimated arrival by [DATE] $460.00" at bounding box center [356, 733] width 12 height 12
radio input "true"
radio input "false"
click at [1082, 892] on div "Next" at bounding box center [1082, 892] width 57 height 17
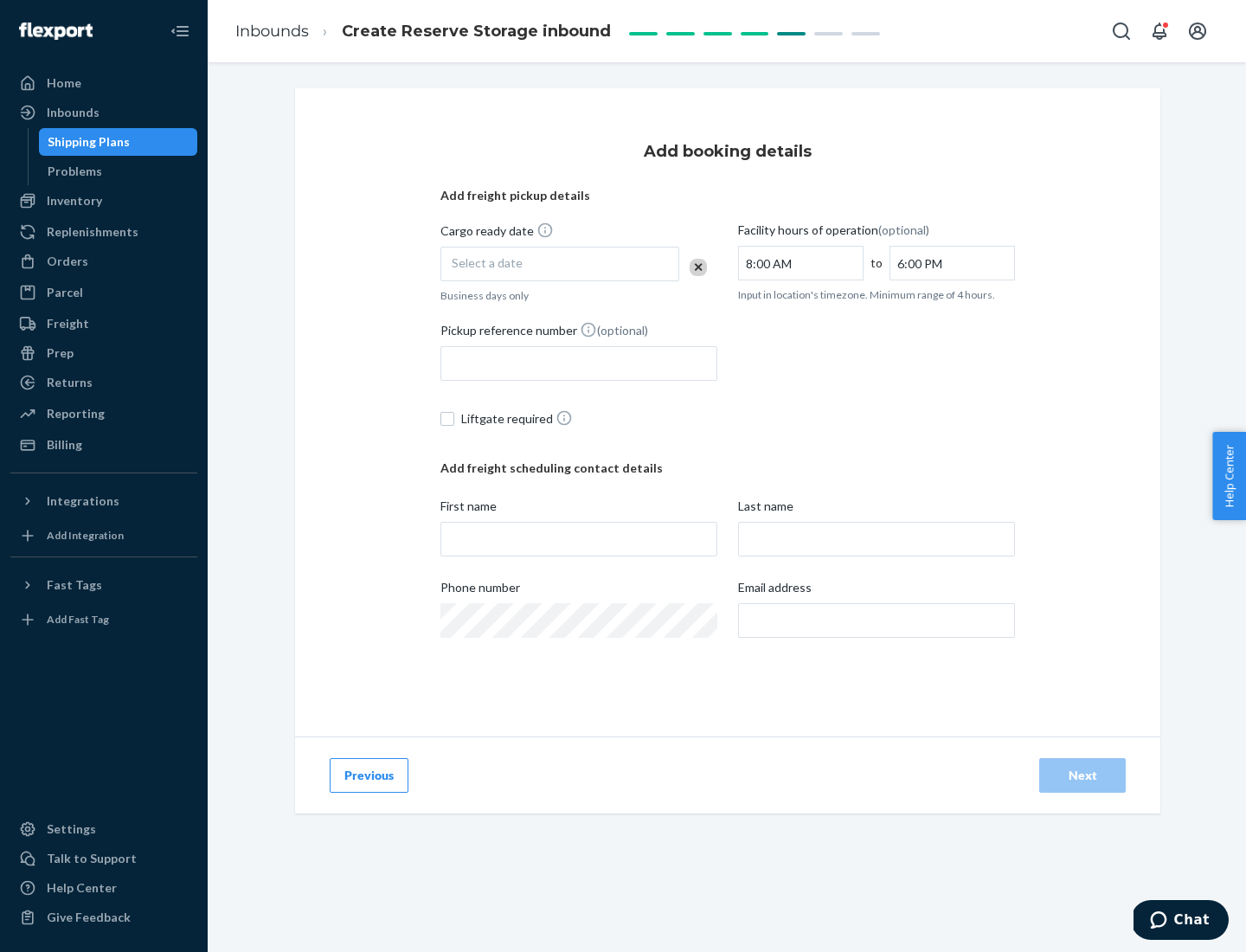
click at [560, 264] on div "Select a date" at bounding box center [560, 263] width 239 height 35
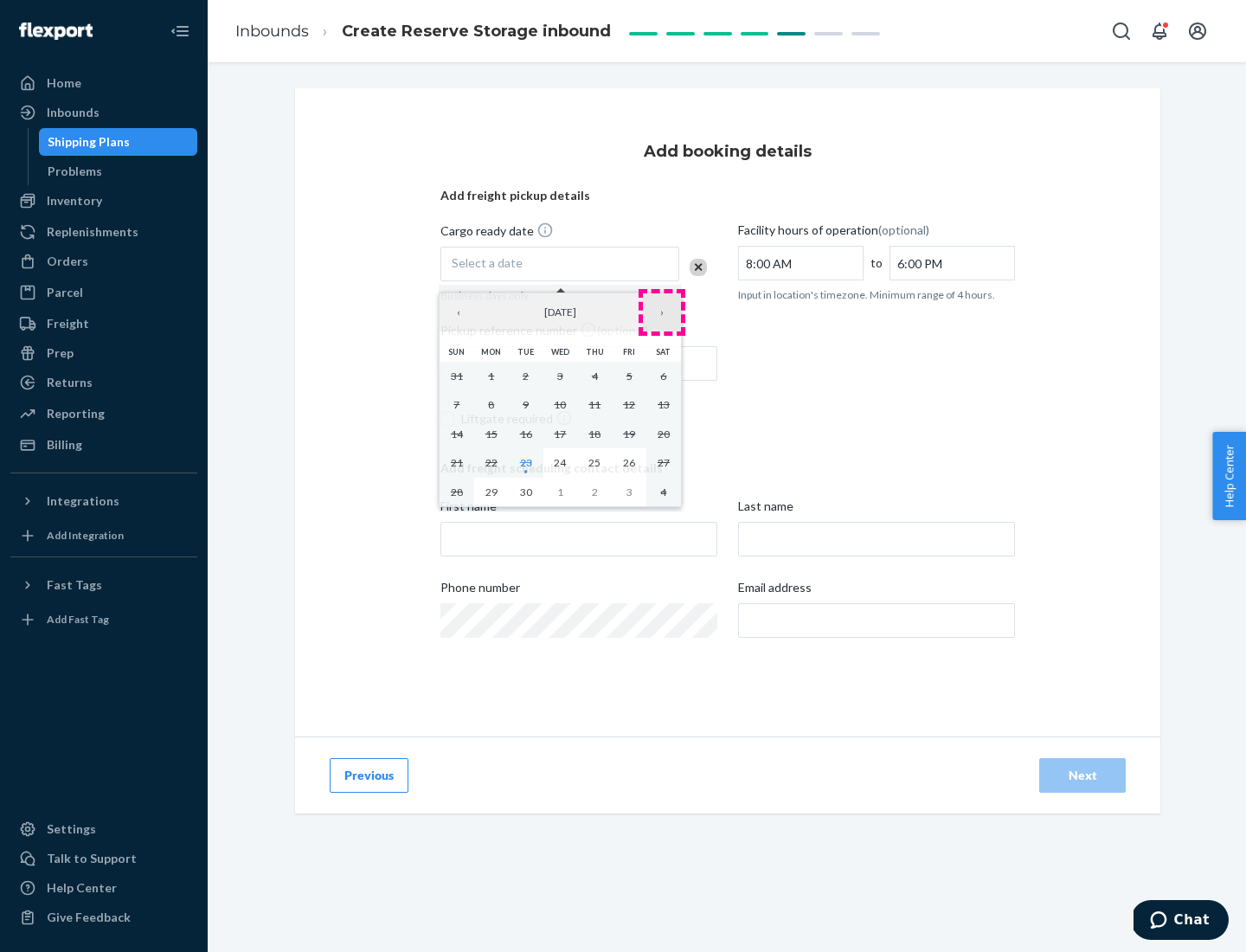
click at [662, 313] on button "›" at bounding box center [662, 312] width 39 height 39
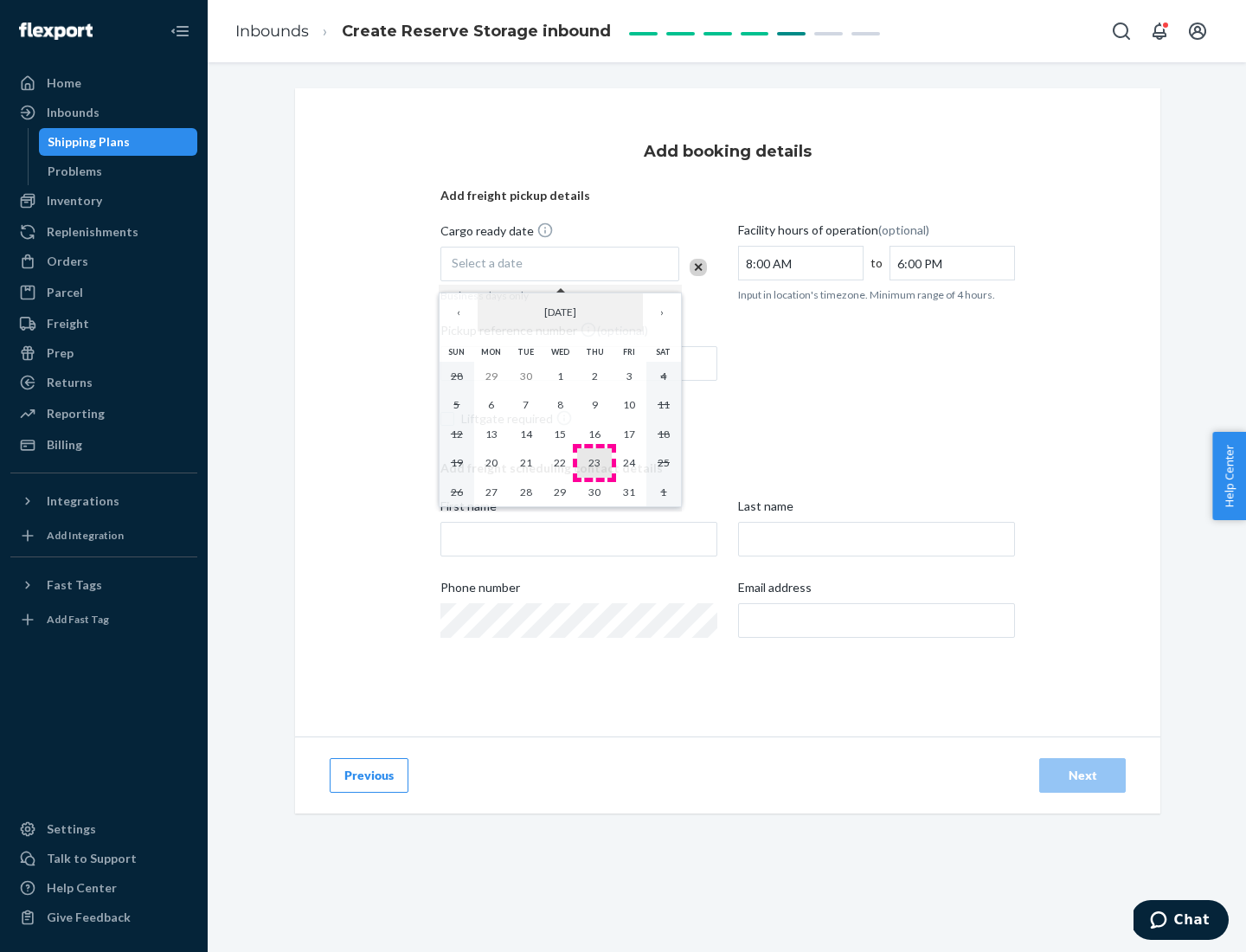
click at [595, 462] on abbr "23" at bounding box center [595, 462] width 13 height 13
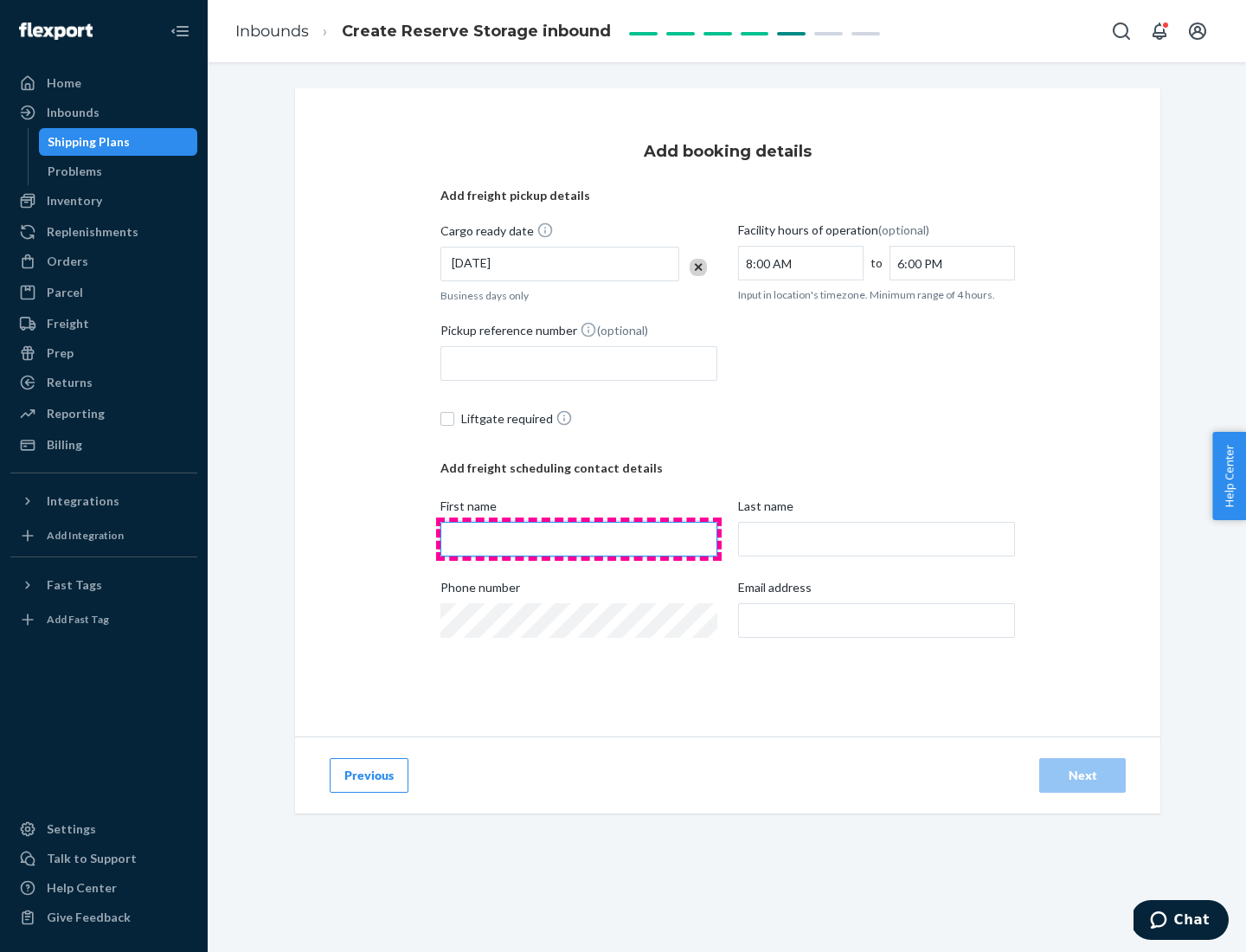
click at [579, 539] on input "First name" at bounding box center [579, 538] width 277 height 35
type input "[PERSON_NAME]"
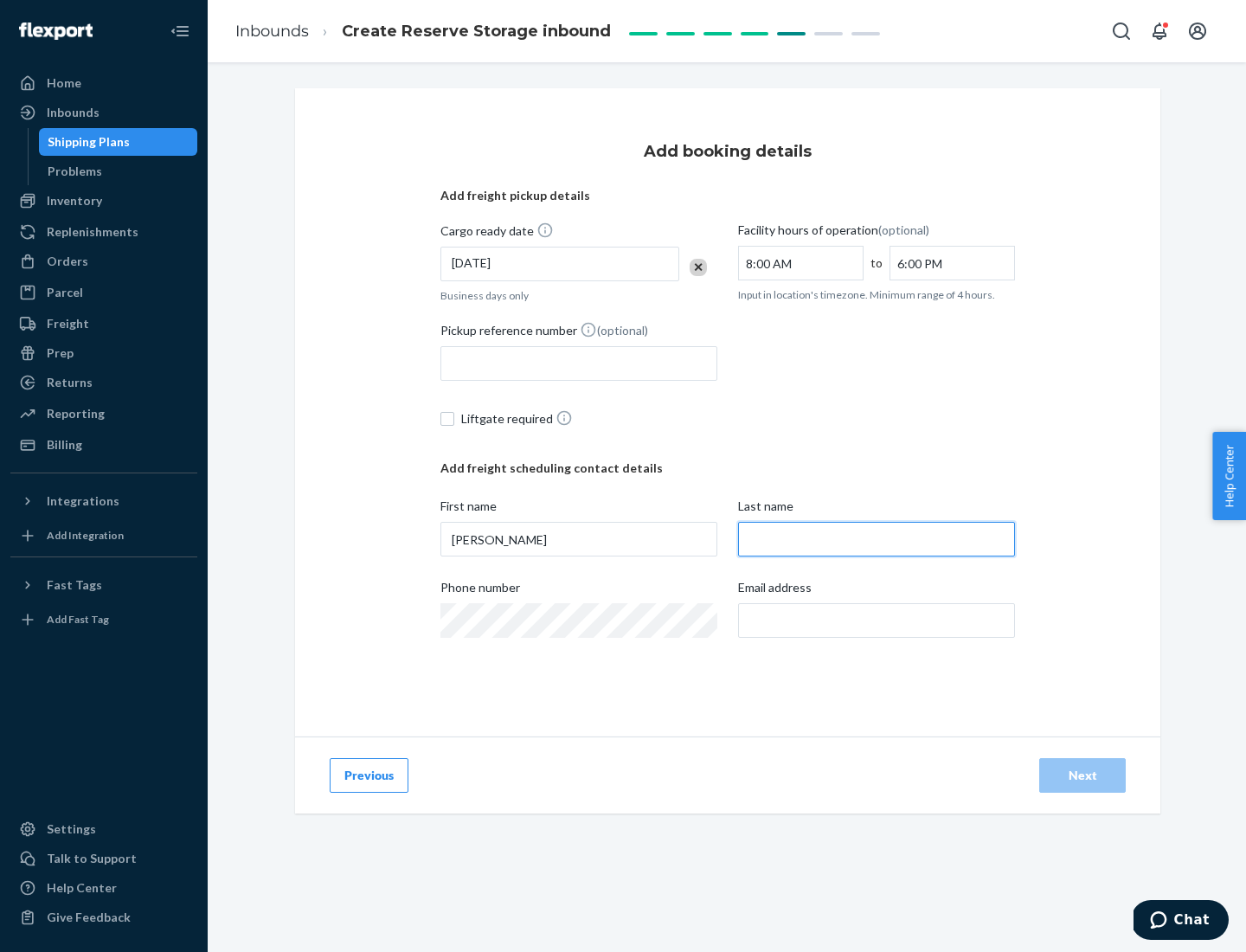
click at [876, 539] on input "Last name" at bounding box center [876, 538] width 277 height 35
type input "Doe"
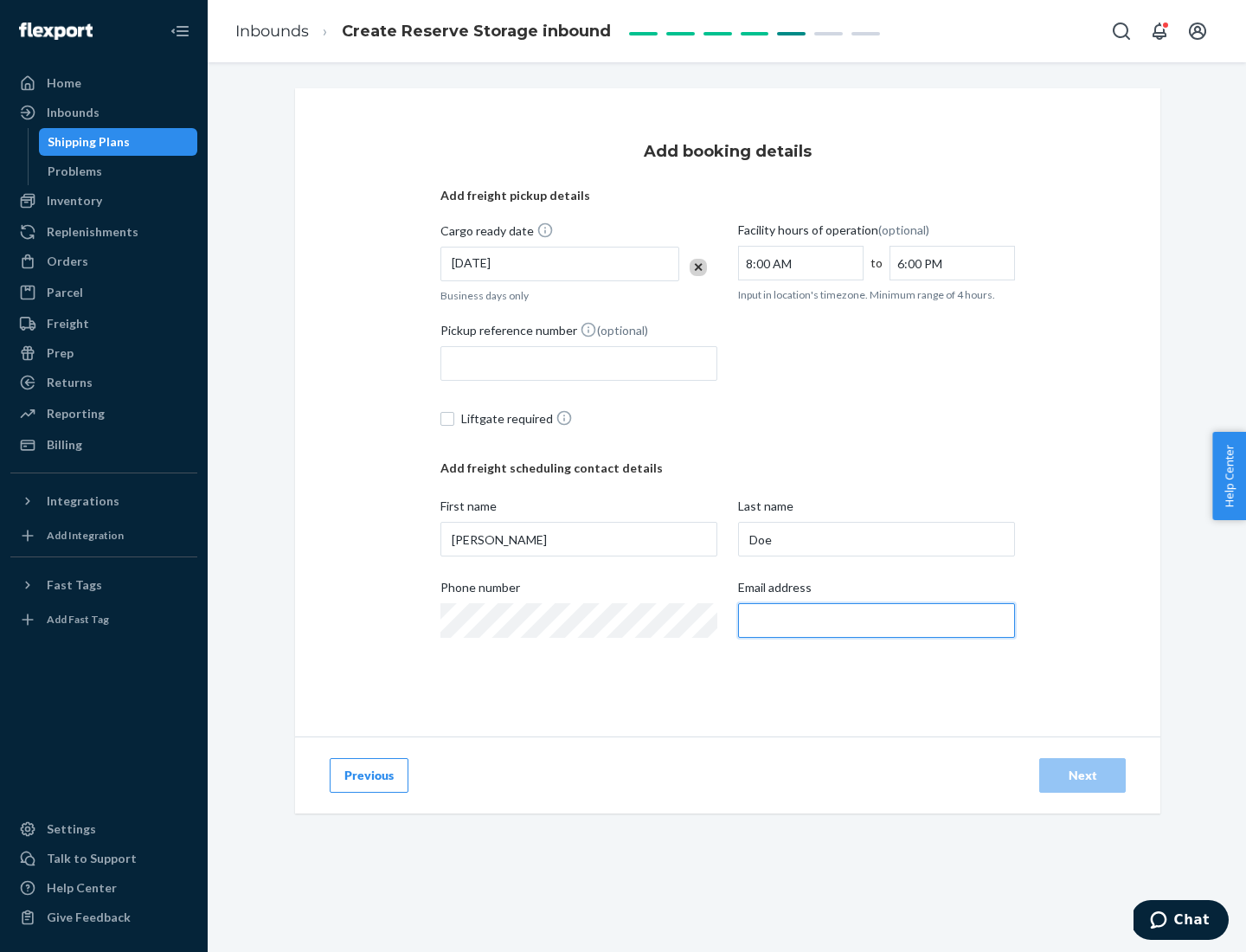
click at [876, 621] on input "Email address" at bounding box center [876, 620] width 277 height 35
type input "[EMAIL_ADDRESS][DOMAIN_NAME]"
click at [1082, 775] on div "Next" at bounding box center [1082, 775] width 57 height 17
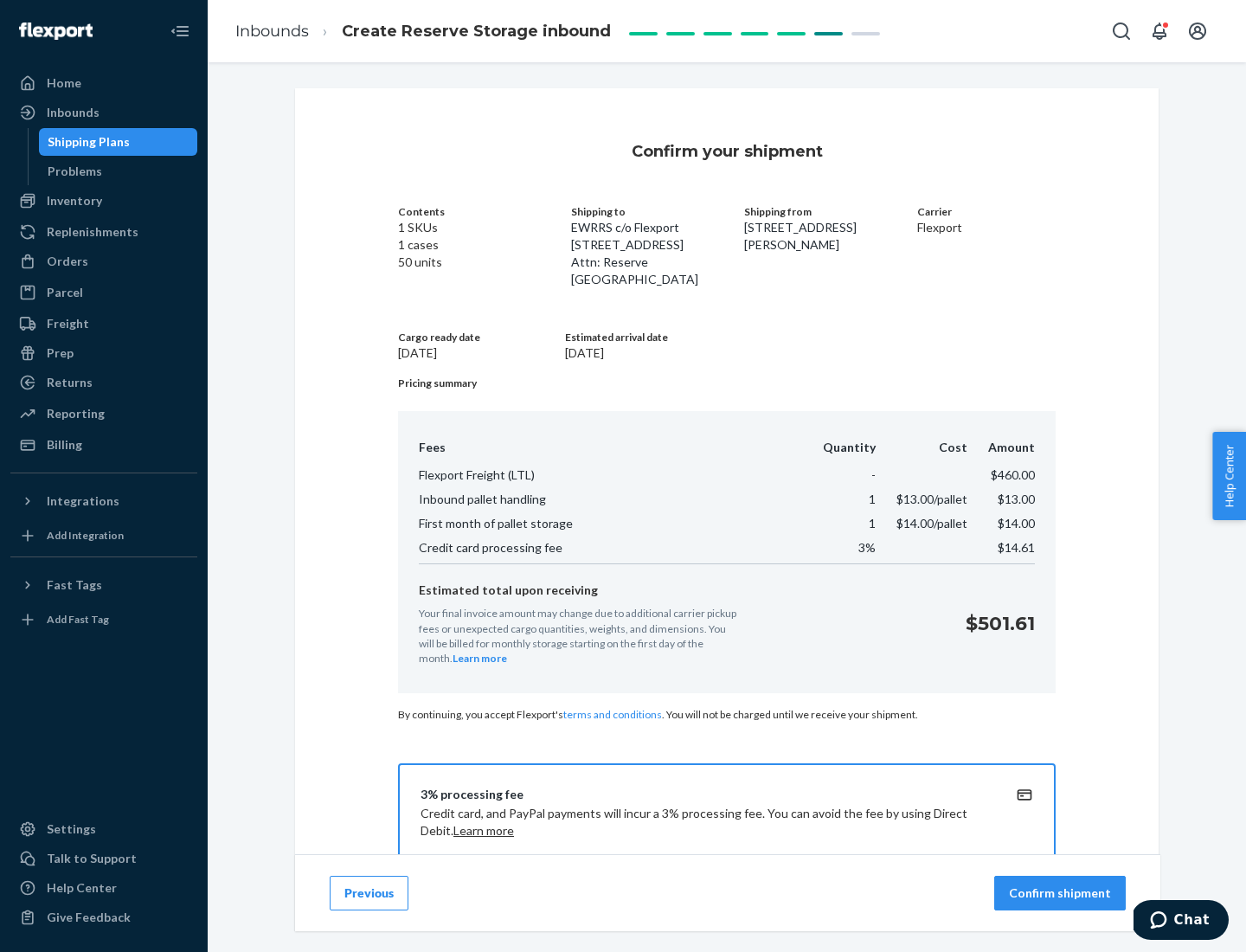
scroll to position [249, 0]
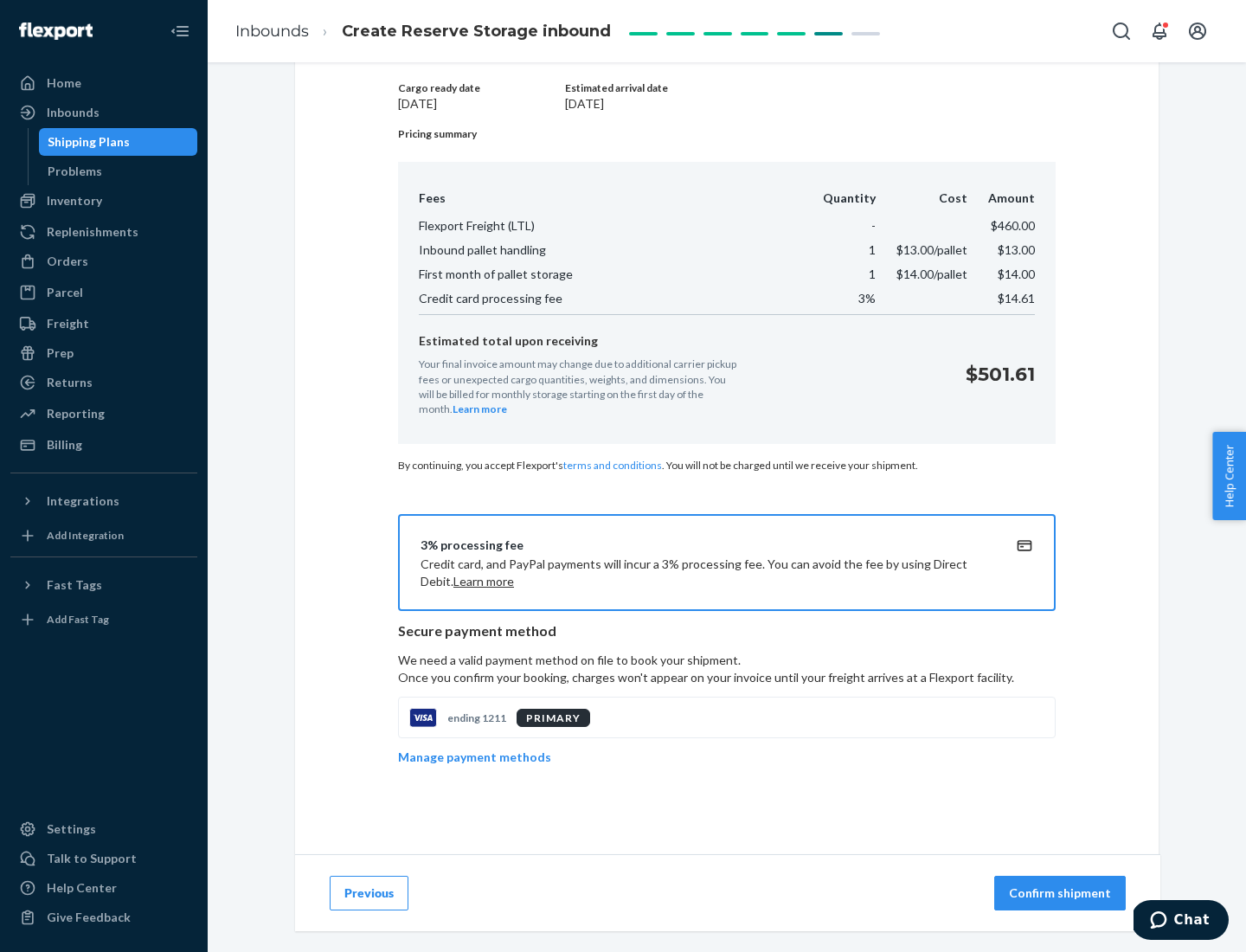
click at [1061, 893] on p "Confirm shipment" at bounding box center [1060, 892] width 102 height 17
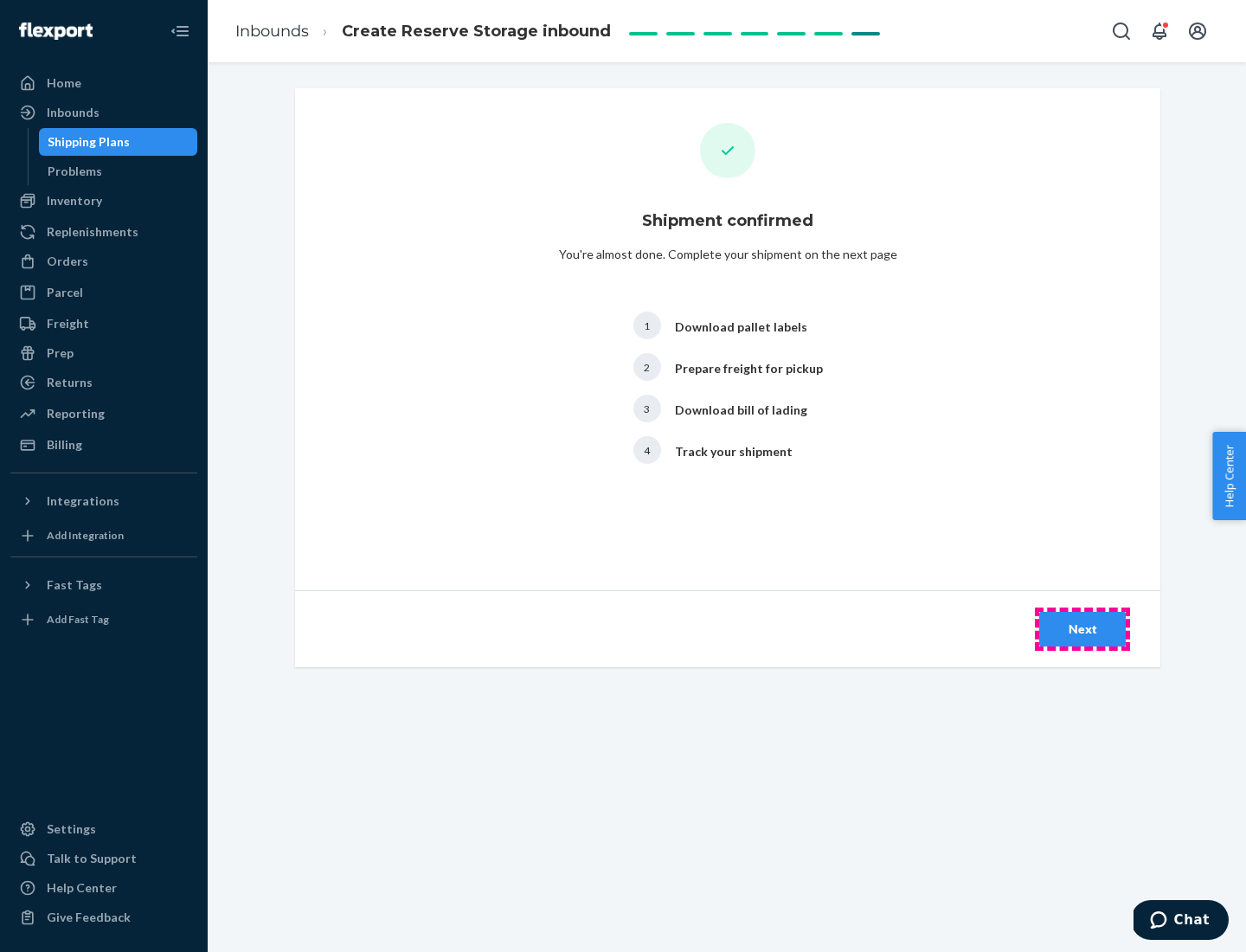
click at [1082, 629] on div "Next" at bounding box center [1082, 629] width 57 height 17
